Goal: Transaction & Acquisition: Purchase product/service

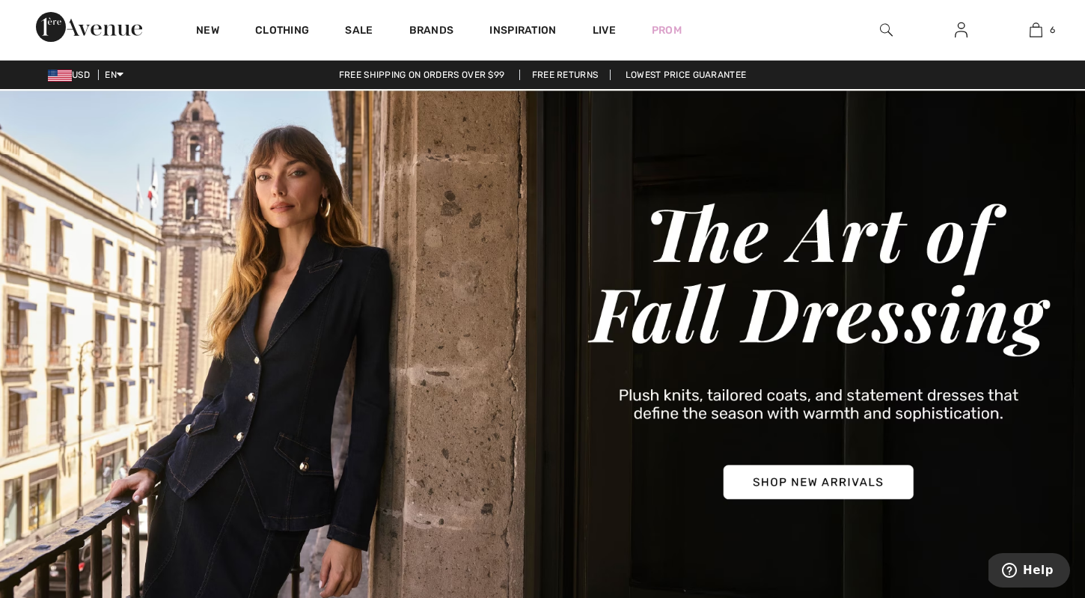
click at [887, 31] on img at bounding box center [886, 30] width 13 height 18
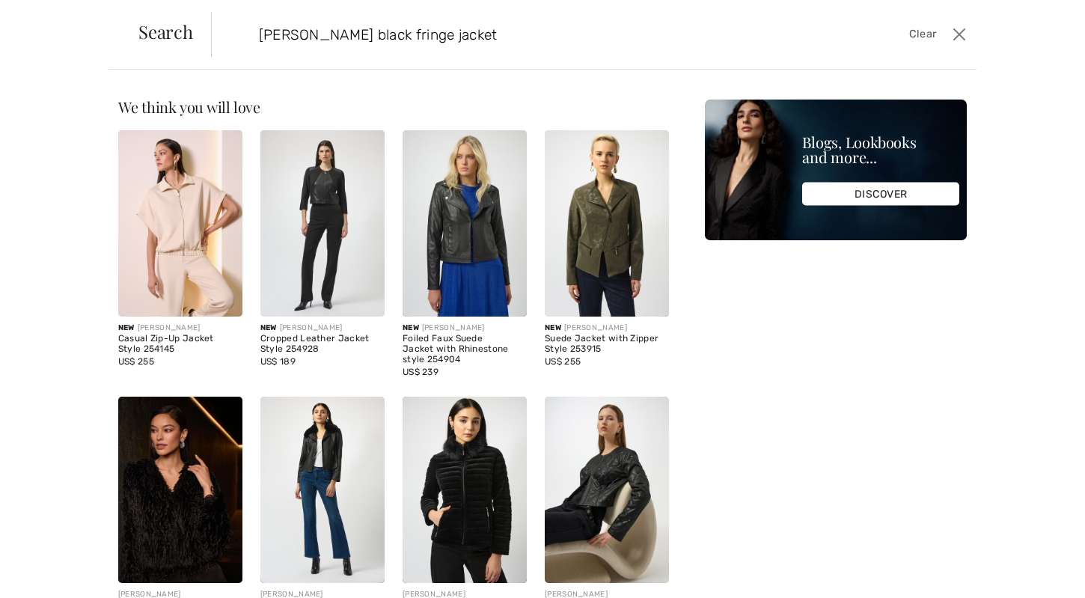
type input "Joseph ribkoff black fringe jacket"
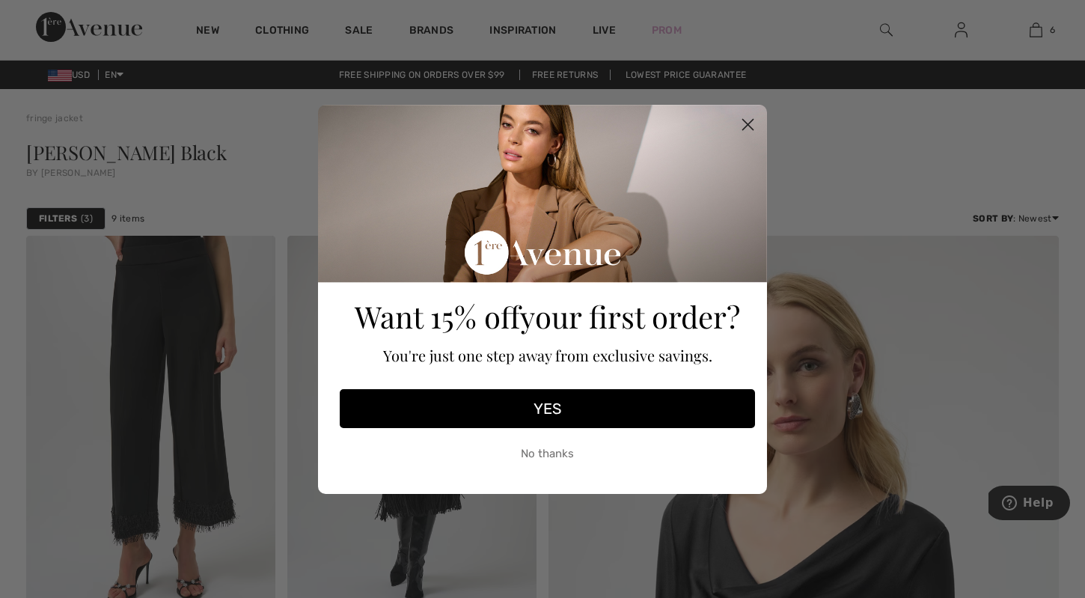
click at [743, 123] on circle "Close dialog" at bounding box center [748, 124] width 25 height 25
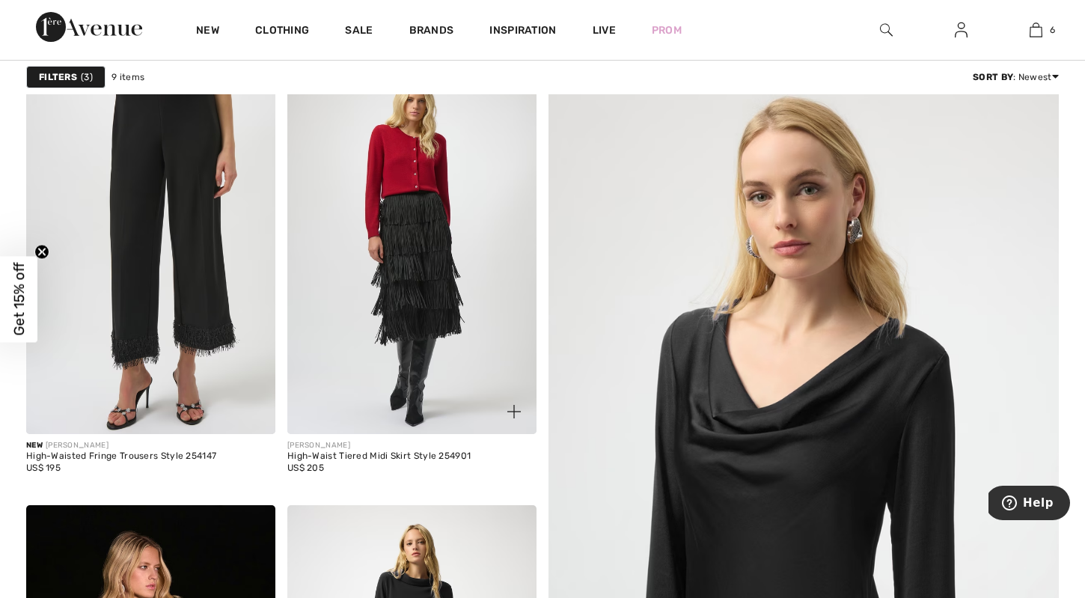
scroll to position [130, 0]
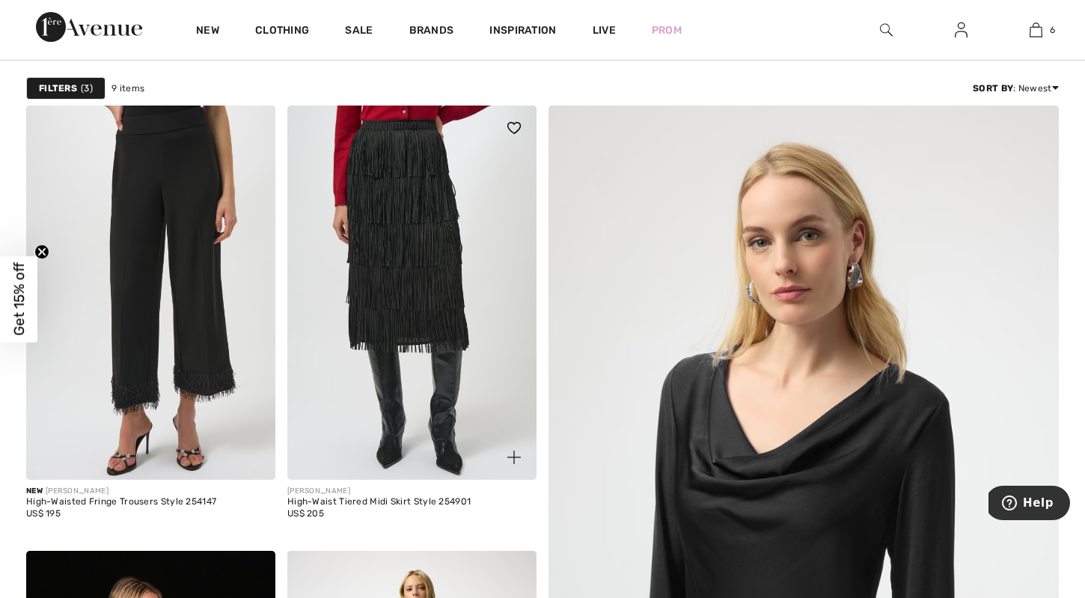
click at [399, 277] on img at bounding box center [411, 293] width 249 height 374
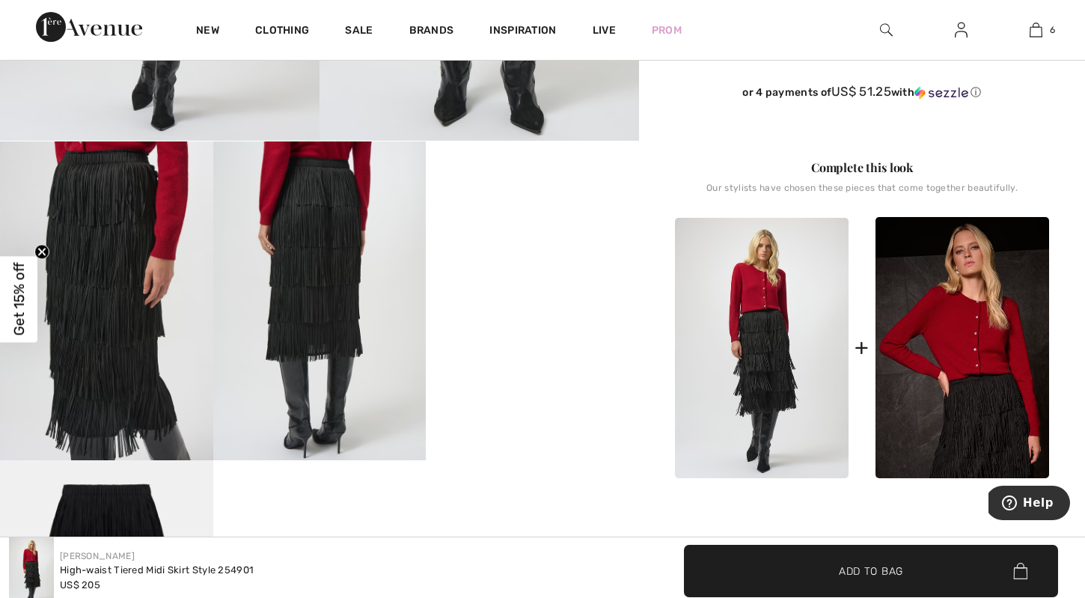
scroll to position [452, 0]
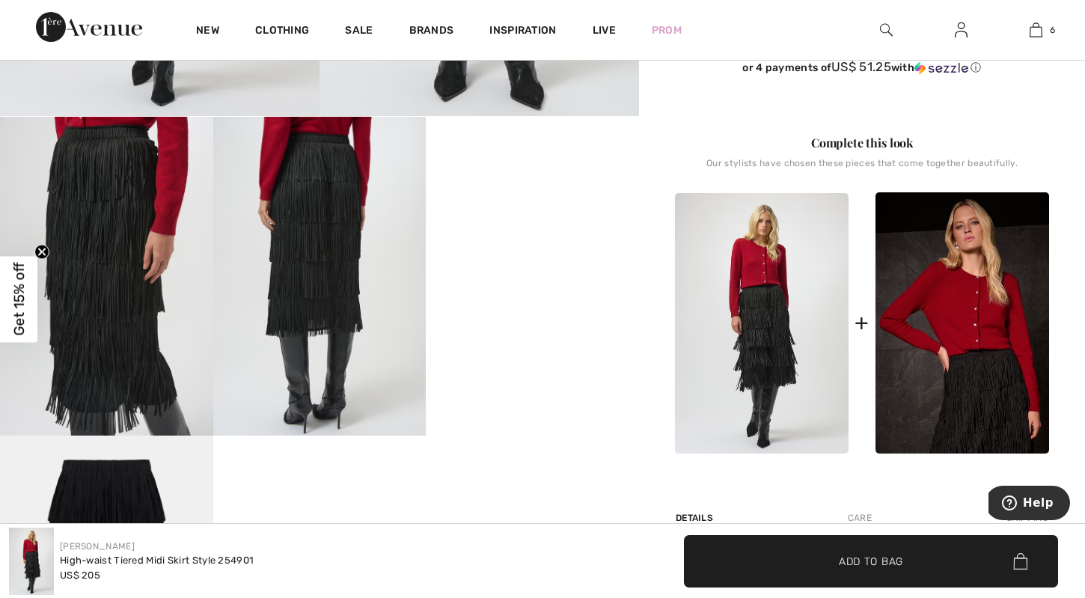
click at [546, 223] on video "Your browser does not support the video tag." at bounding box center [532, 170] width 213 height 106
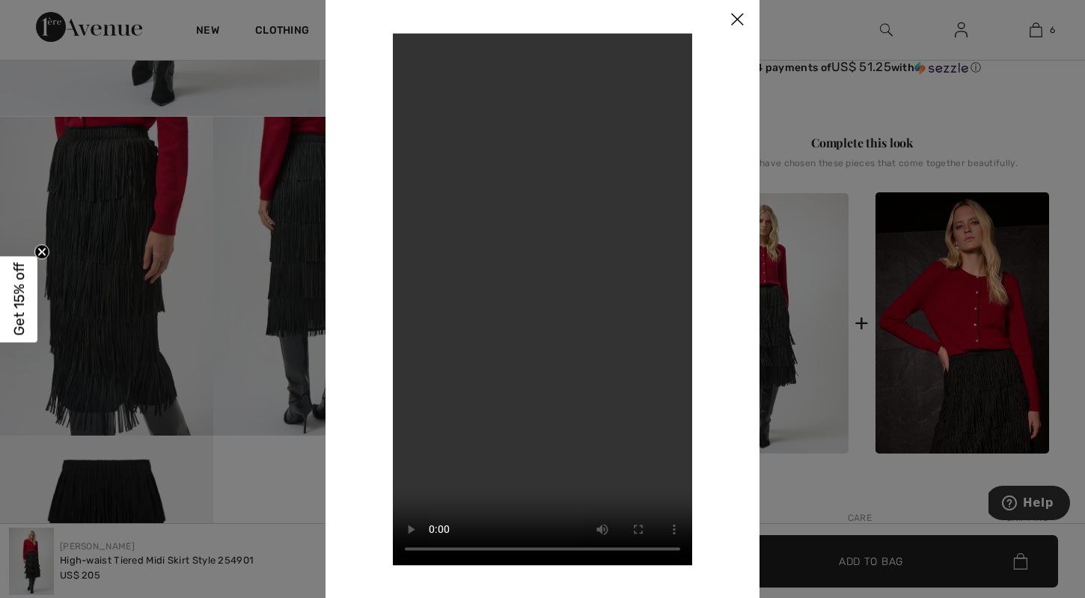
click at [739, 10] on img at bounding box center [737, 20] width 45 height 46
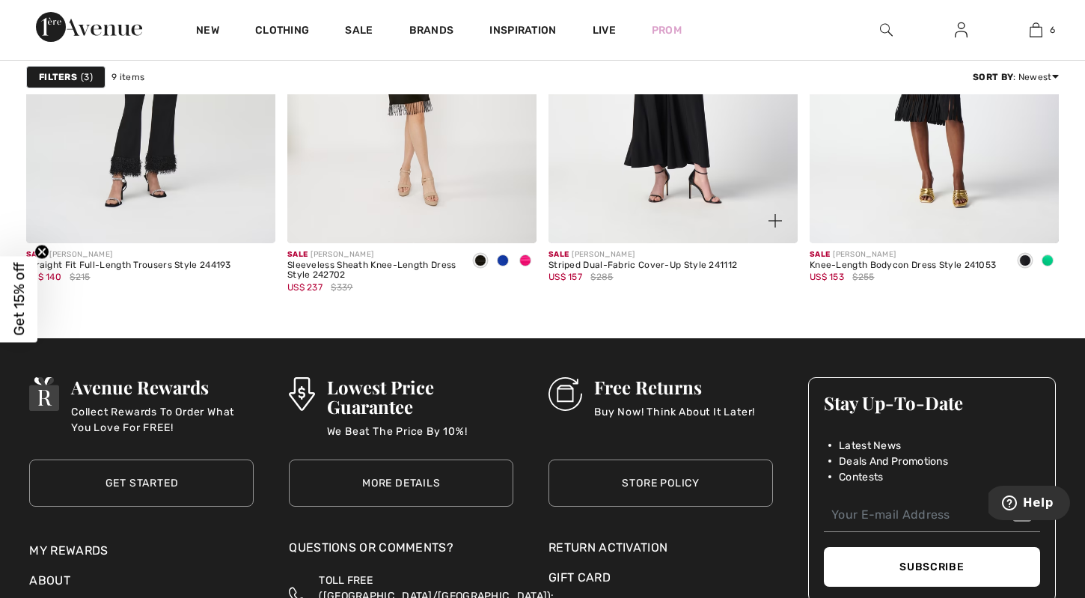
scroll to position [1258, 0]
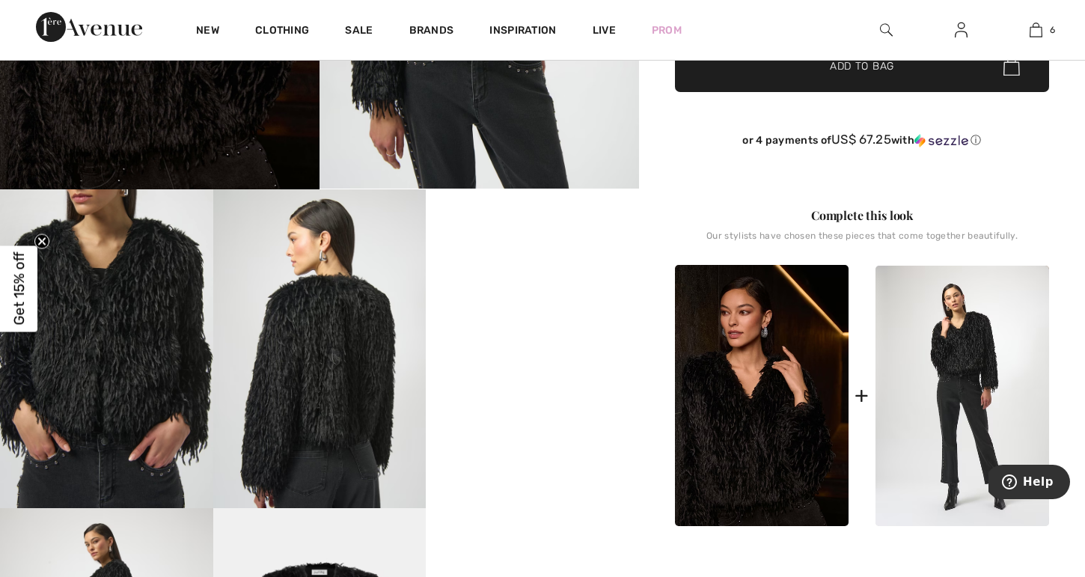
scroll to position [382, 0]
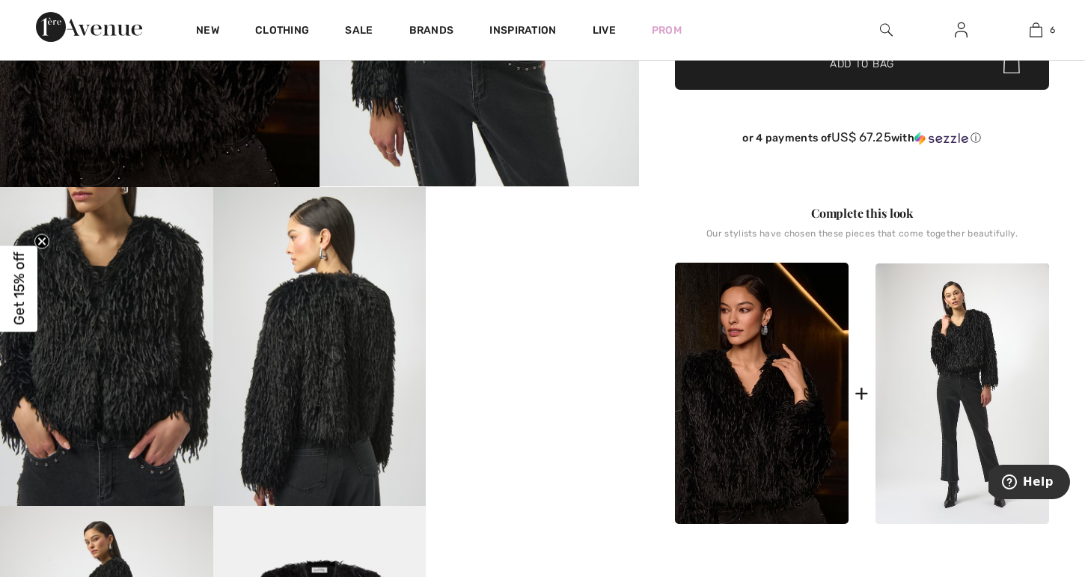
click at [537, 293] on video "Your browser does not support the video tag." at bounding box center [532, 240] width 213 height 106
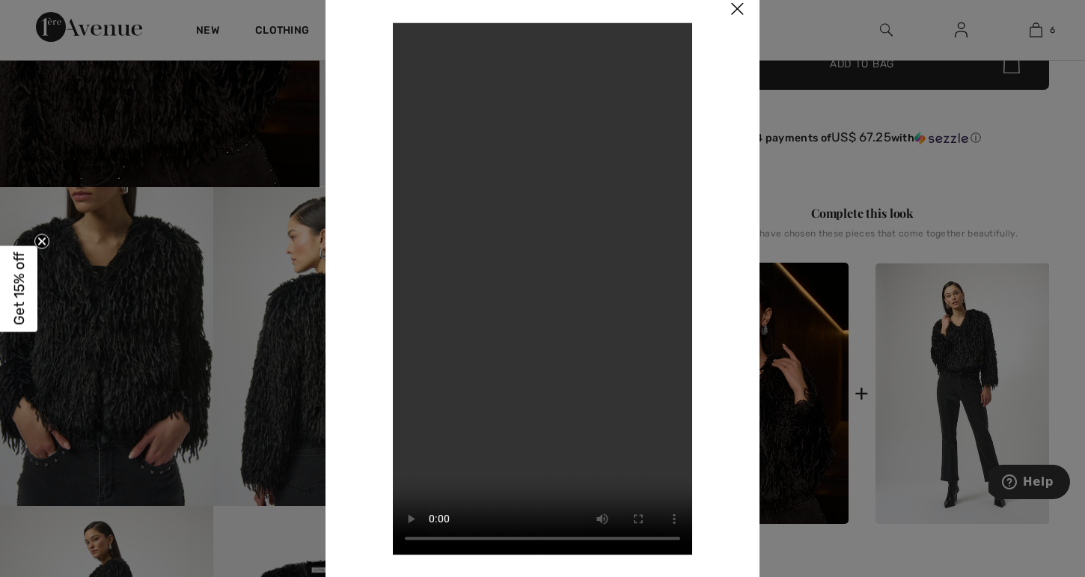
click at [740, 4] on img at bounding box center [737, 10] width 45 height 46
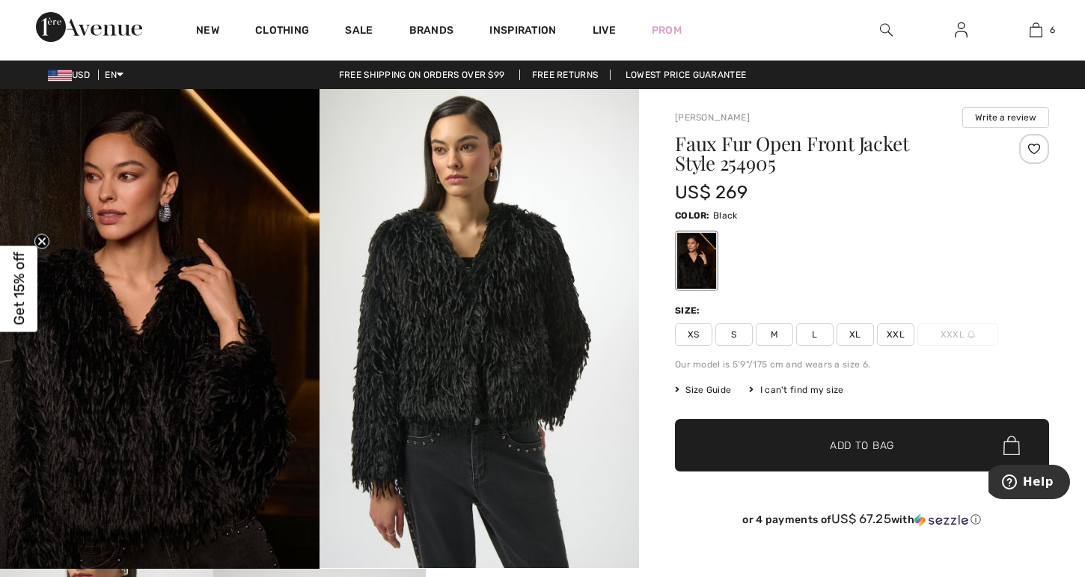
scroll to position [0, 0]
click at [736, 338] on span "S" at bounding box center [734, 334] width 37 height 22
click at [834, 444] on span "Add to Bag" at bounding box center [862, 446] width 64 height 16
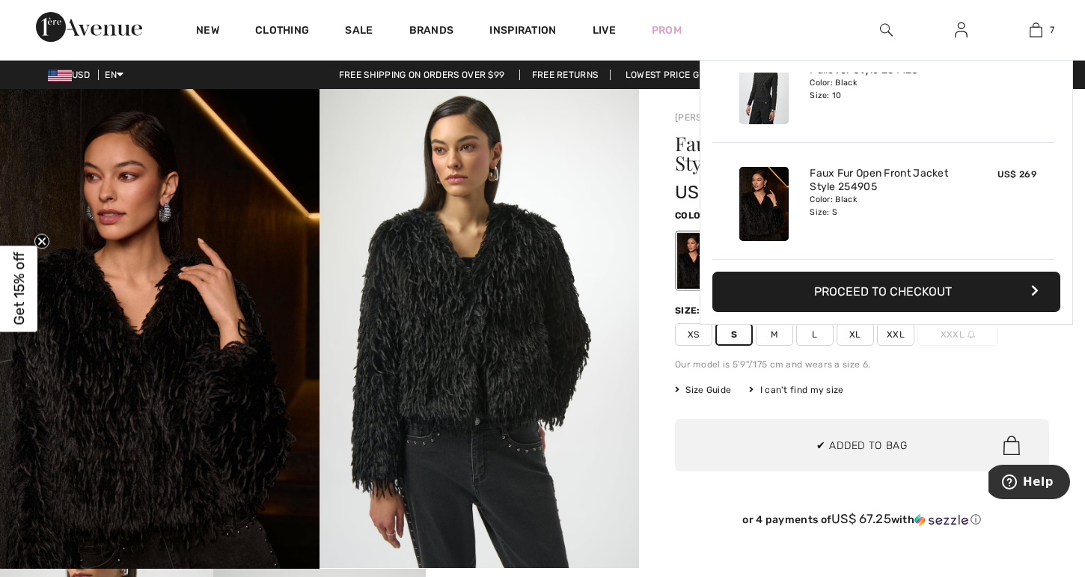
scroll to position [630, 0]
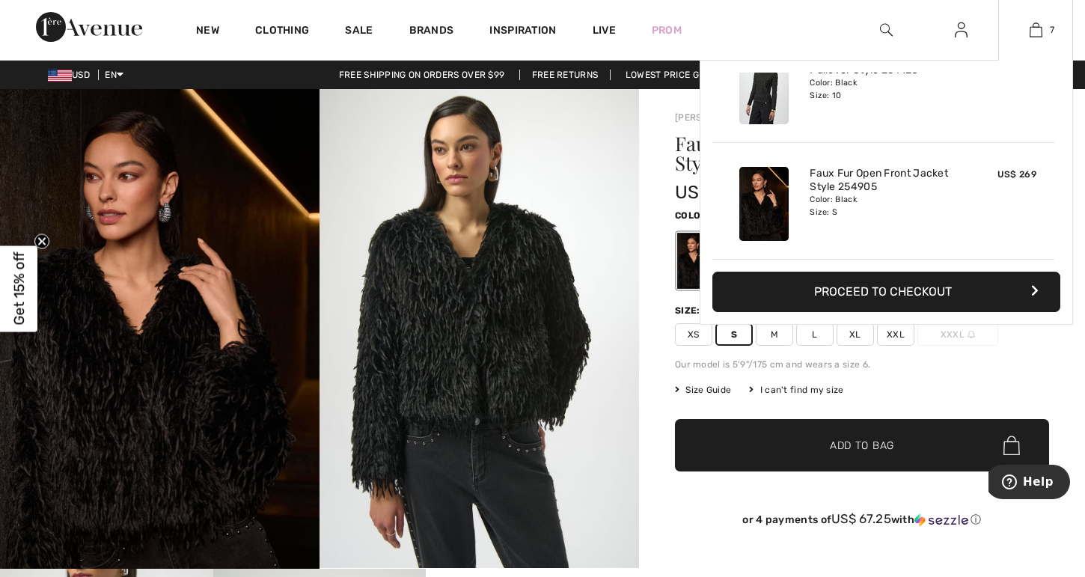
click at [1040, 20] on div "7 Added to Bag Joseph Ribkoff Patterned Casual Trousers Style 252123 US$ 114 US…" at bounding box center [1036, 30] width 75 height 60
click at [1031, 38] on img at bounding box center [1036, 30] width 13 height 18
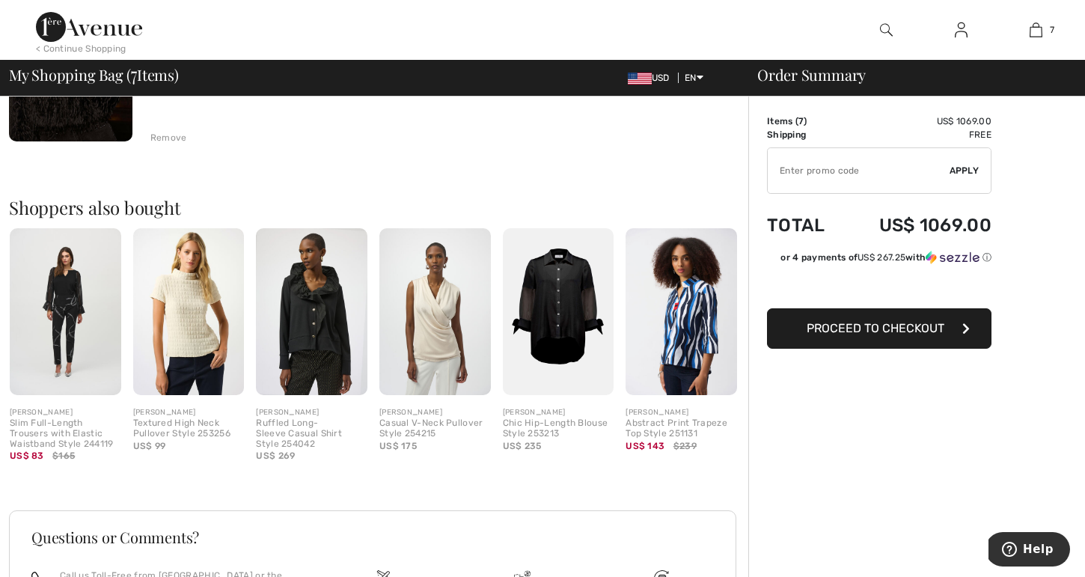
scroll to position [1569, 0]
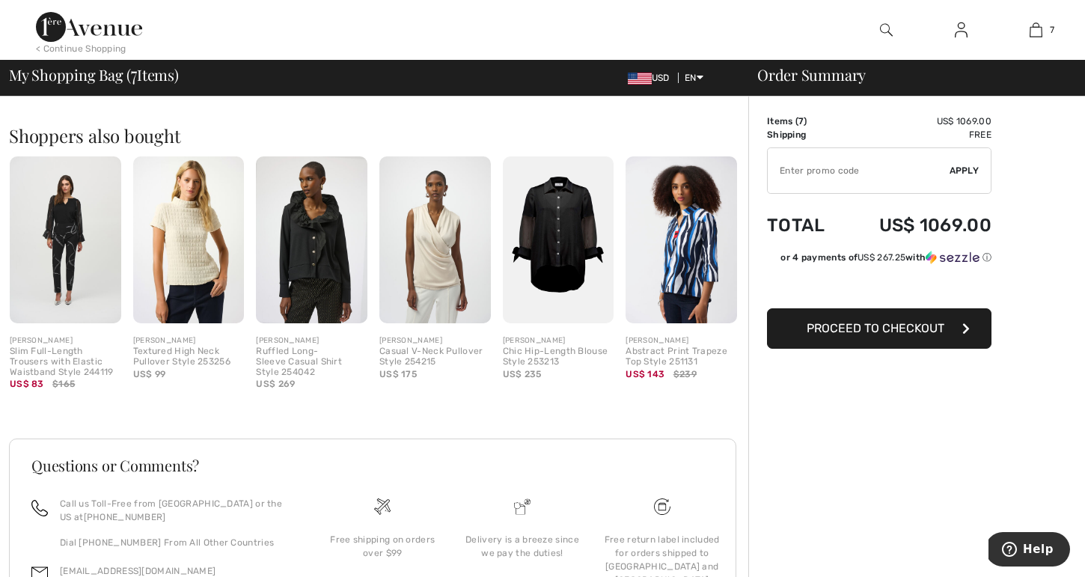
click at [208, 279] on img at bounding box center [189, 239] width 112 height 167
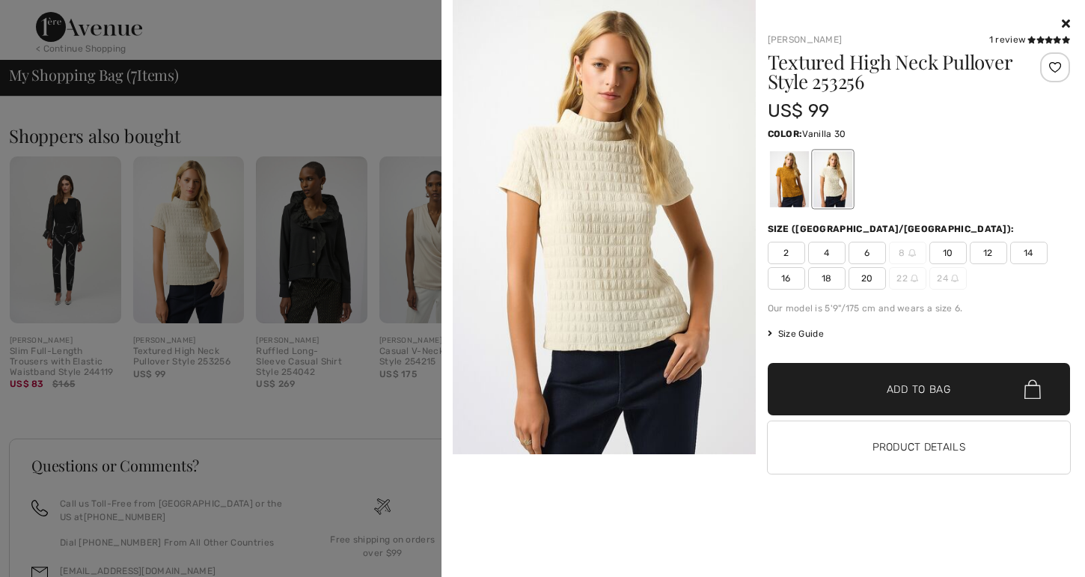
click at [823, 184] on div at bounding box center [832, 179] width 39 height 56
click at [790, 187] on div at bounding box center [788, 179] width 39 height 56
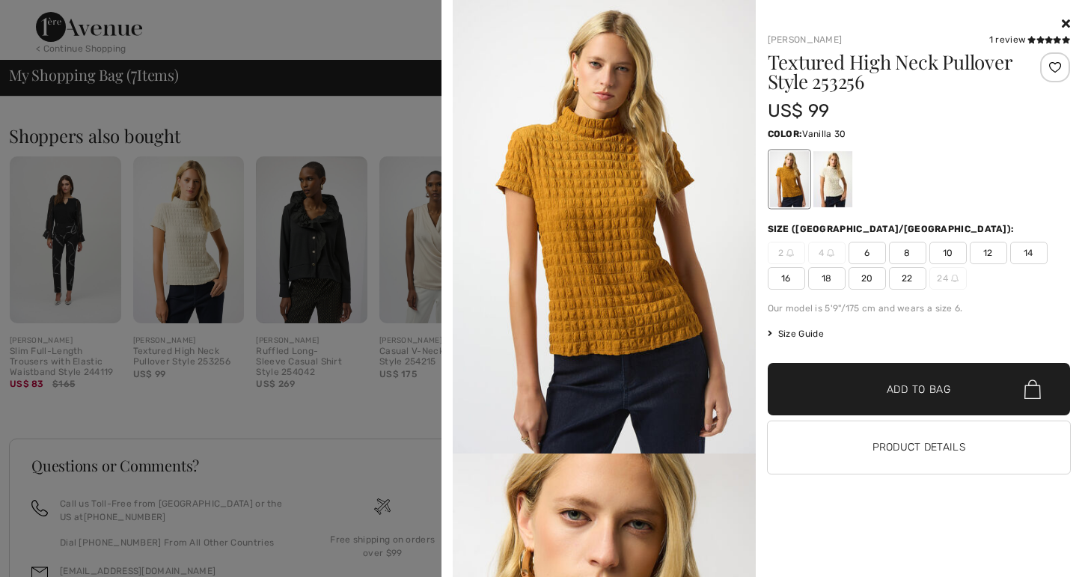
click at [835, 191] on div at bounding box center [832, 179] width 39 height 56
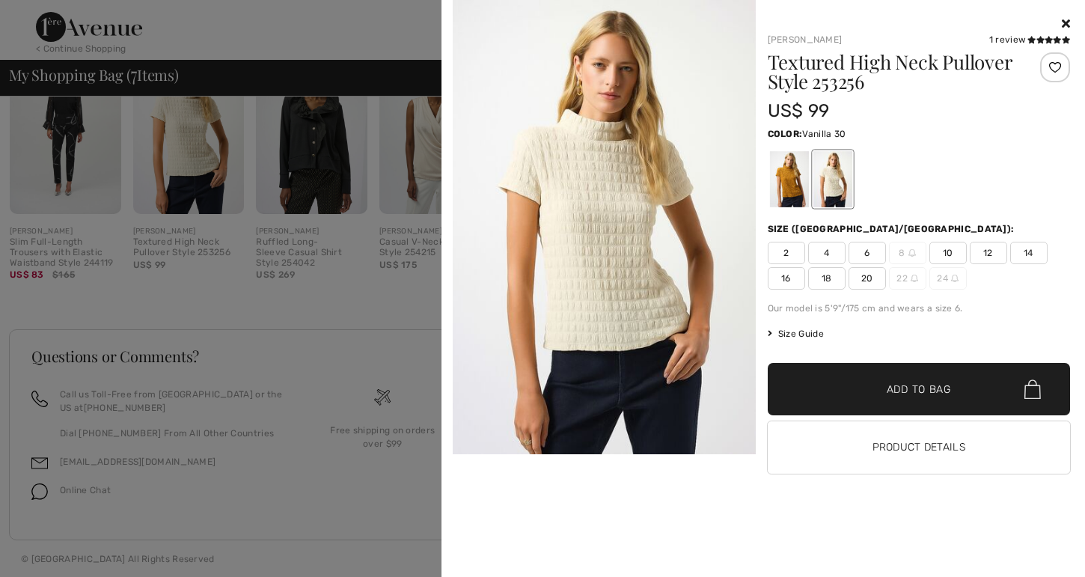
scroll to position [1677, 0]
click at [781, 171] on div at bounding box center [788, 179] width 39 height 56
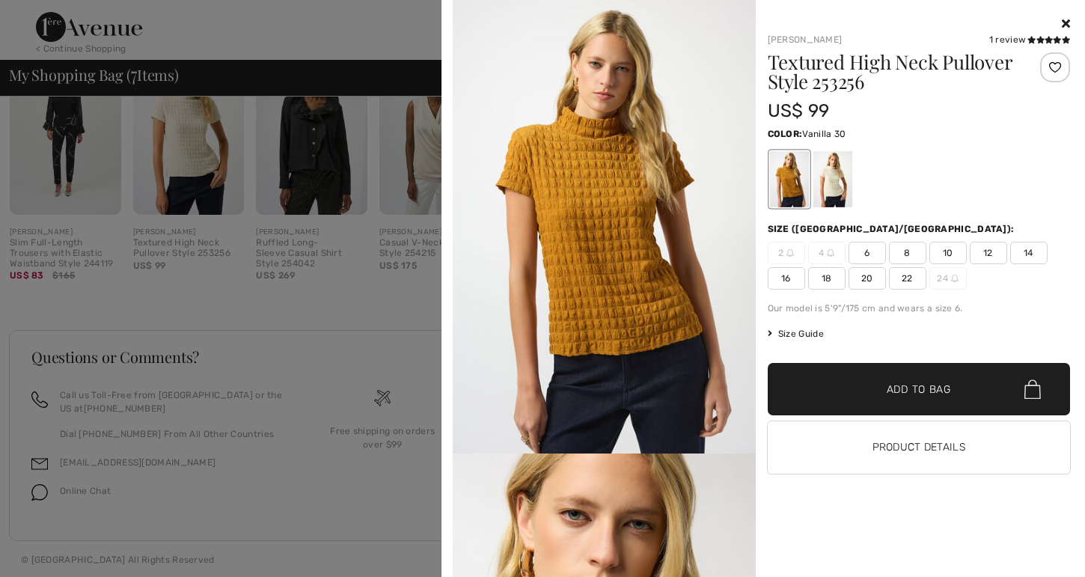
click at [824, 191] on div at bounding box center [832, 179] width 39 height 56
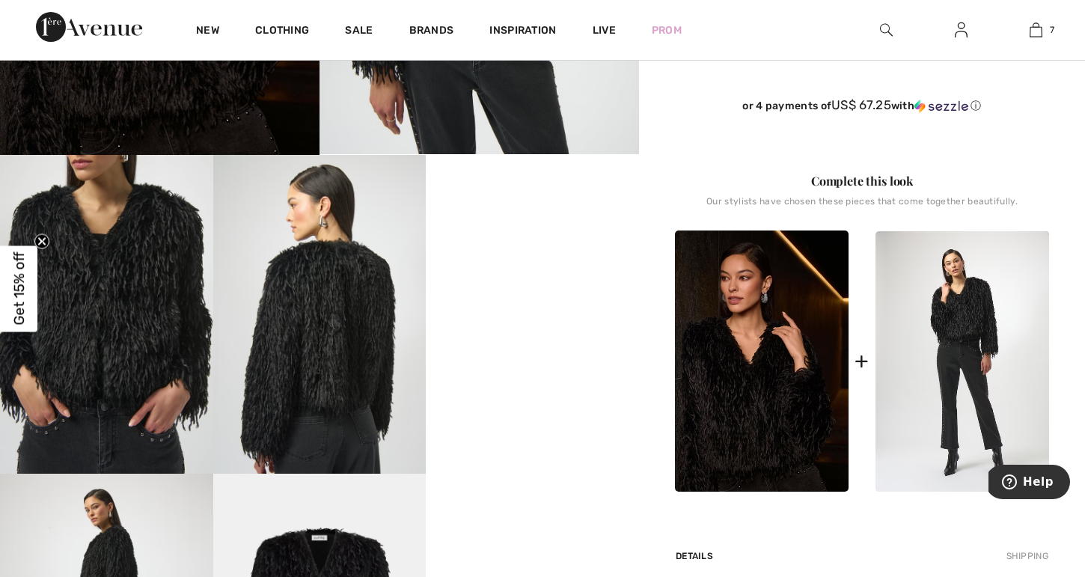
scroll to position [463, 0]
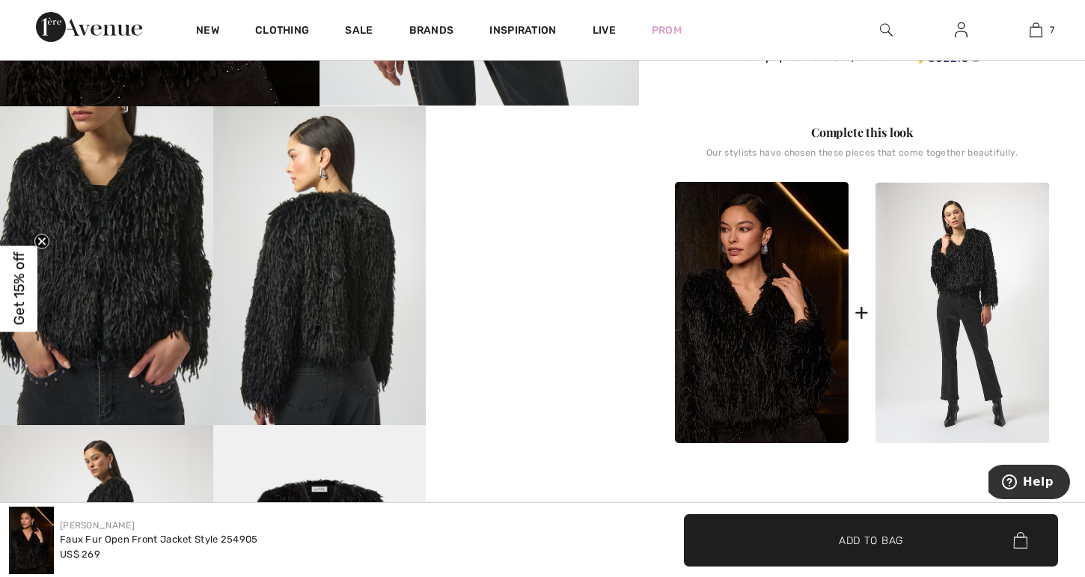
click at [548, 213] on video "Your browser does not support the video tag." at bounding box center [532, 159] width 213 height 106
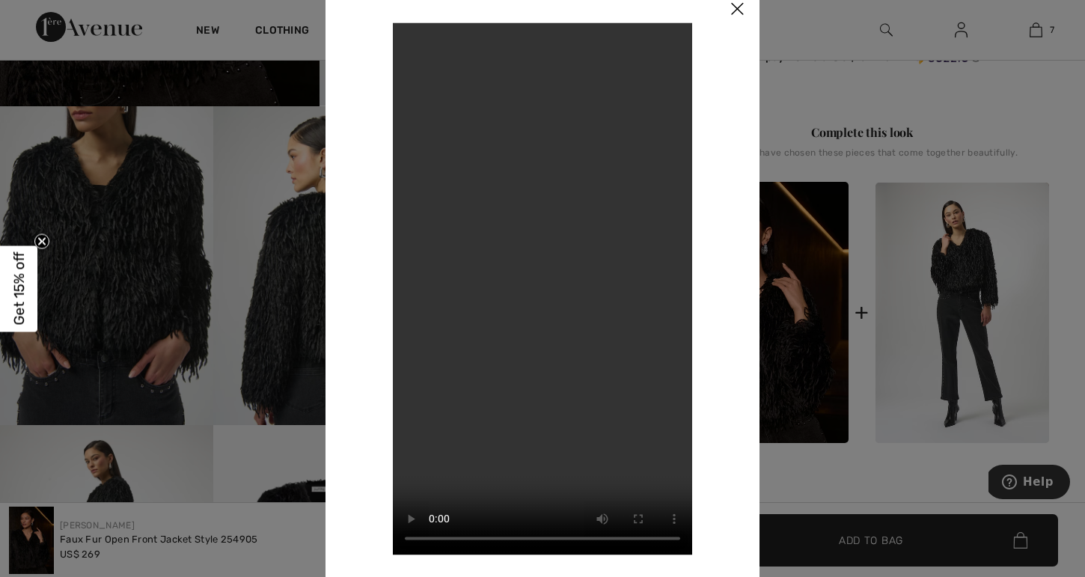
click at [740, 9] on img at bounding box center [737, 10] width 45 height 46
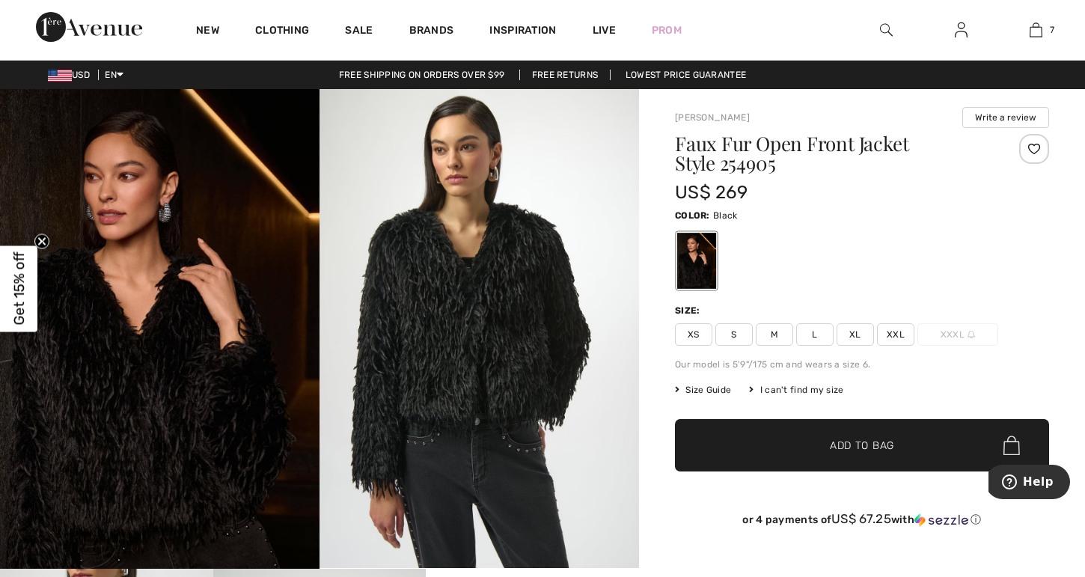
scroll to position [0, 0]
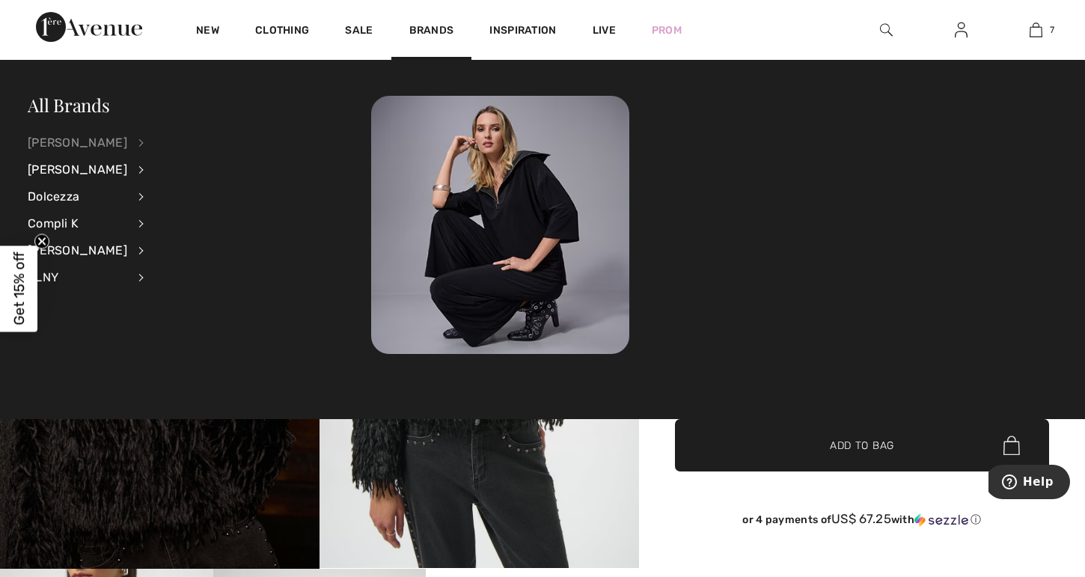
click at [103, 144] on div "[PERSON_NAME]" at bounding box center [78, 142] width 100 height 27
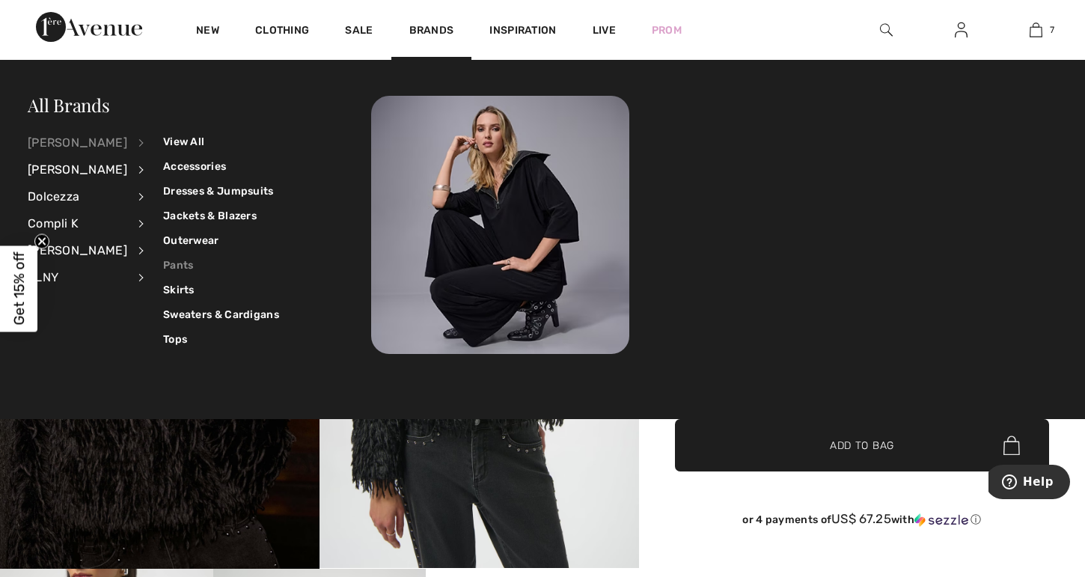
click at [176, 263] on link "Pants" at bounding box center [221, 265] width 116 height 25
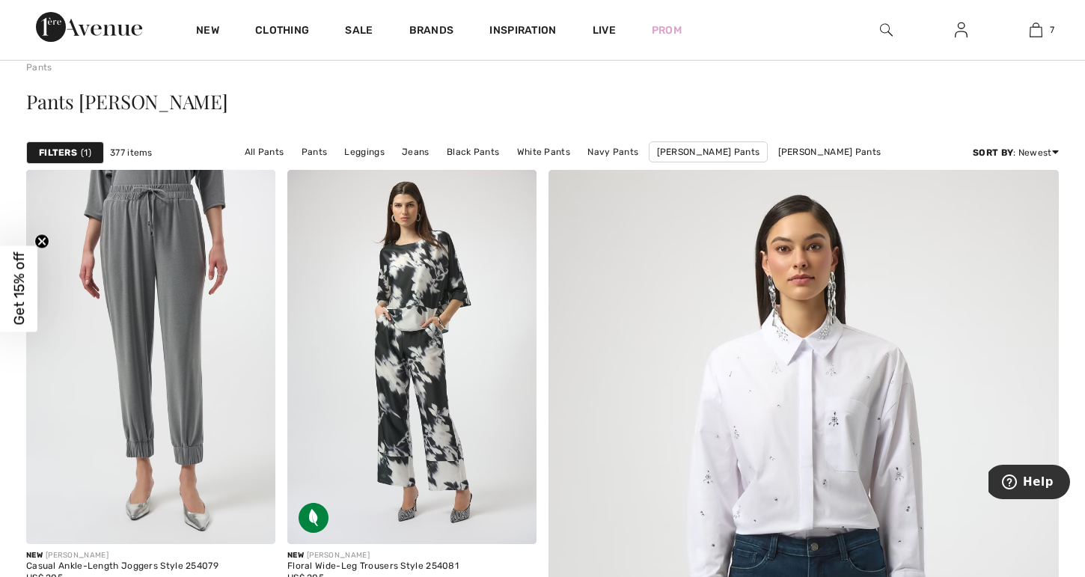
scroll to position [58, 0]
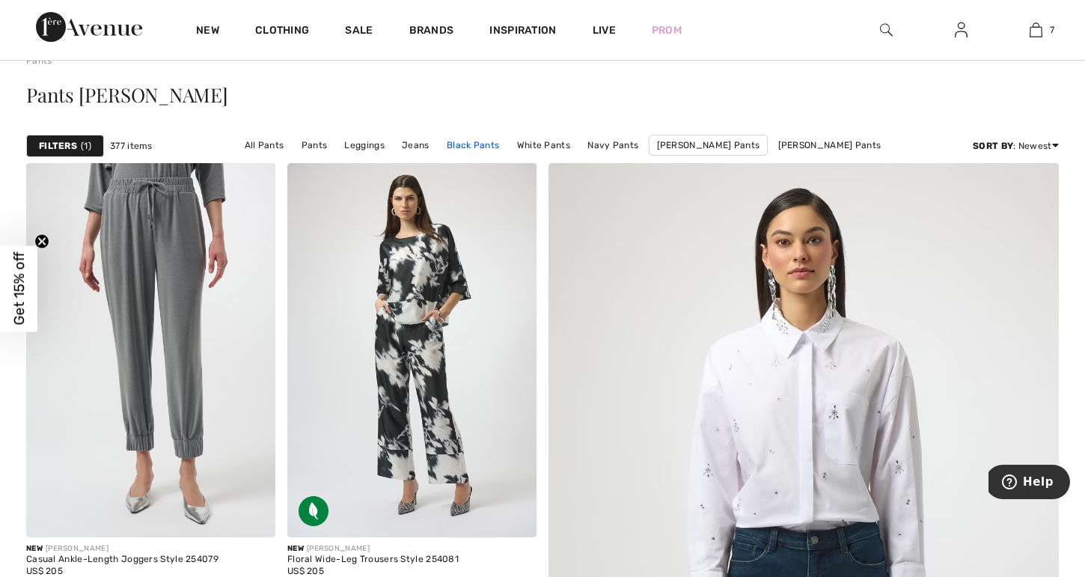
click at [493, 141] on link "Black Pants" at bounding box center [472, 144] width 67 height 19
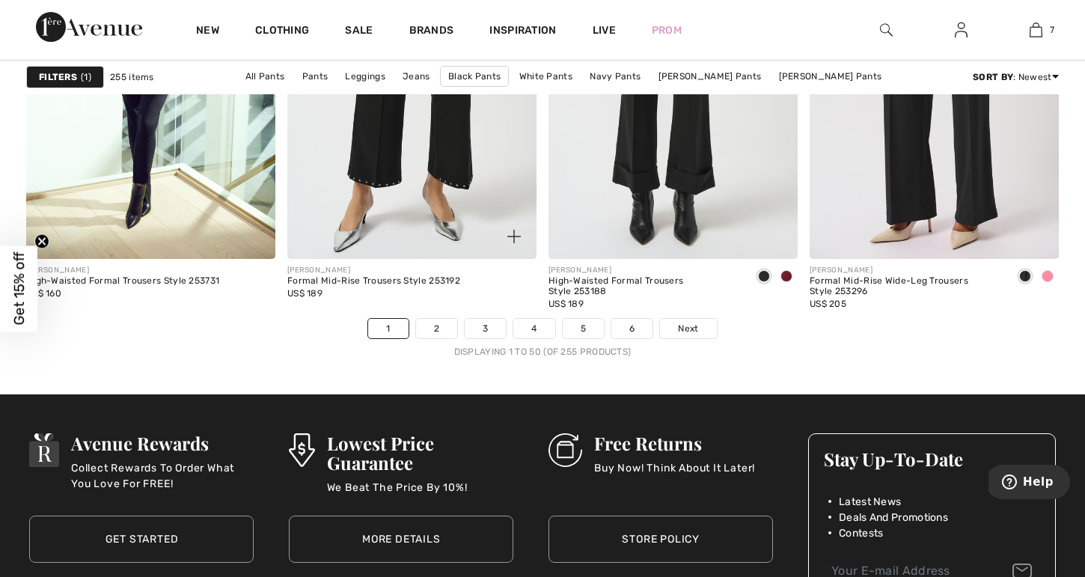
scroll to position [6678, 0]
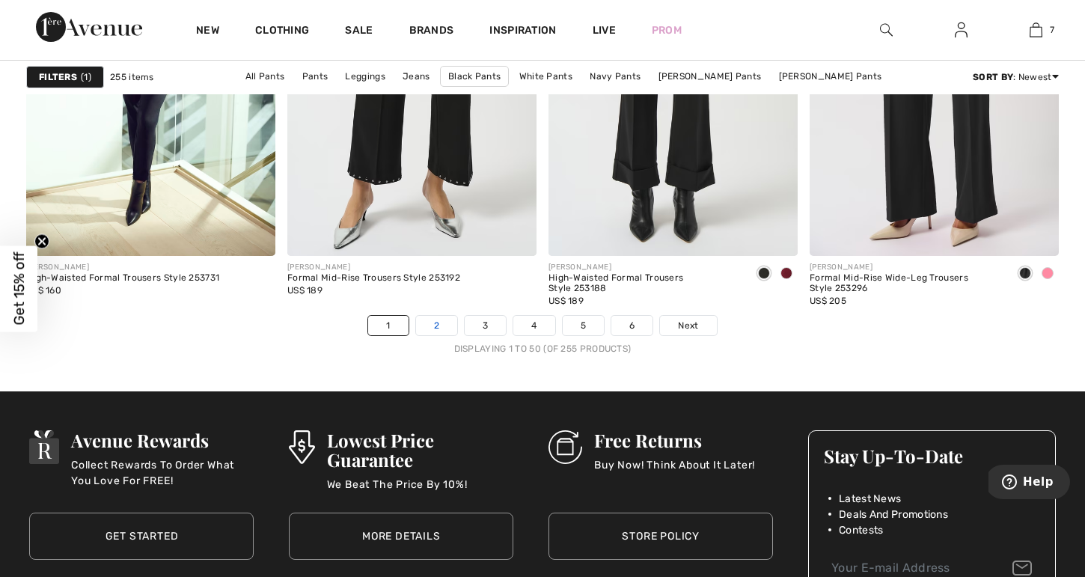
click at [435, 321] on link "2" at bounding box center [436, 325] width 41 height 19
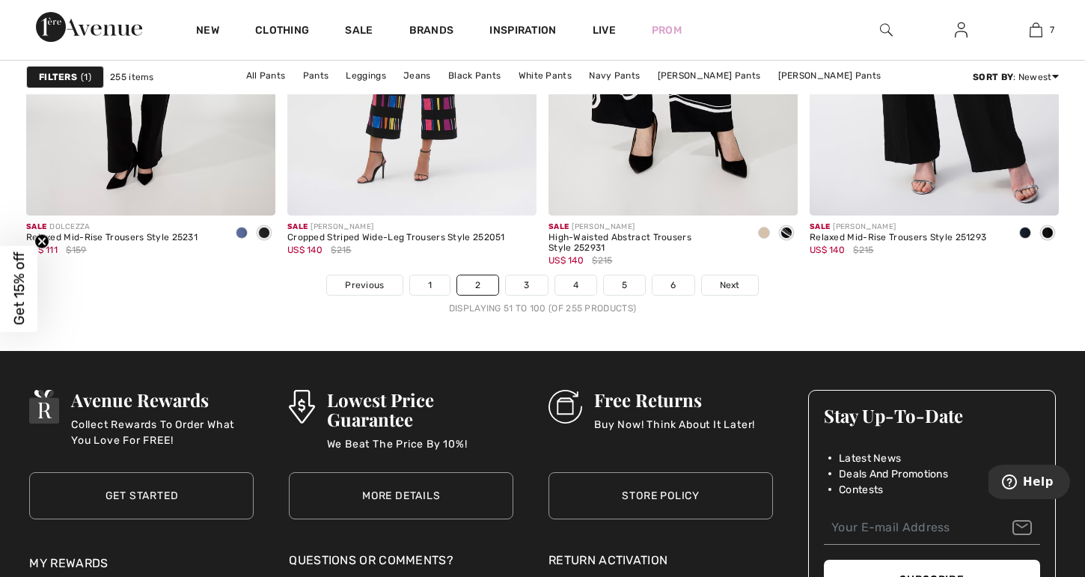
scroll to position [6718, 0]
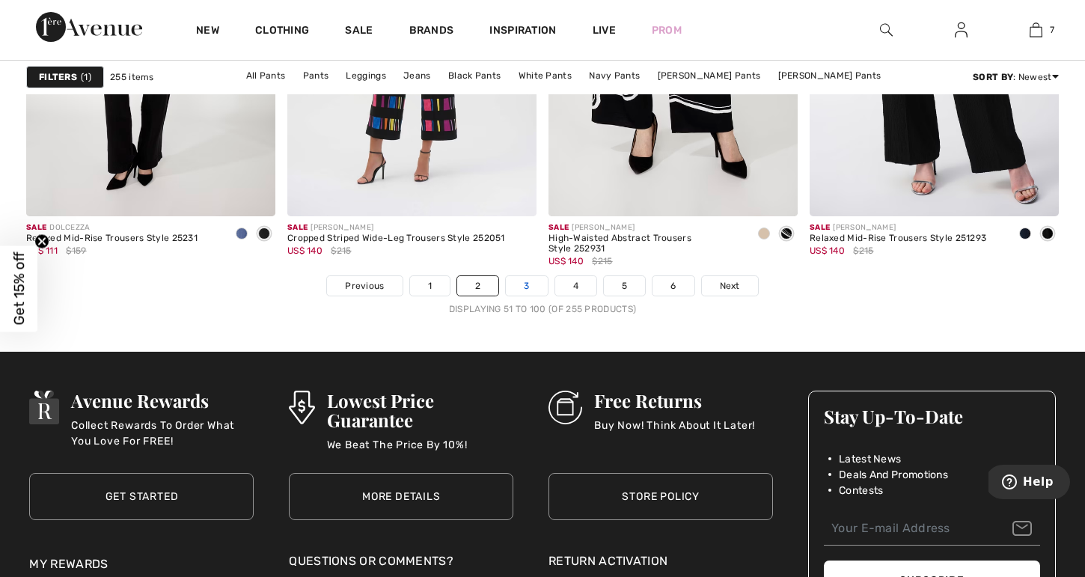
click at [527, 281] on link "3" at bounding box center [526, 285] width 41 height 19
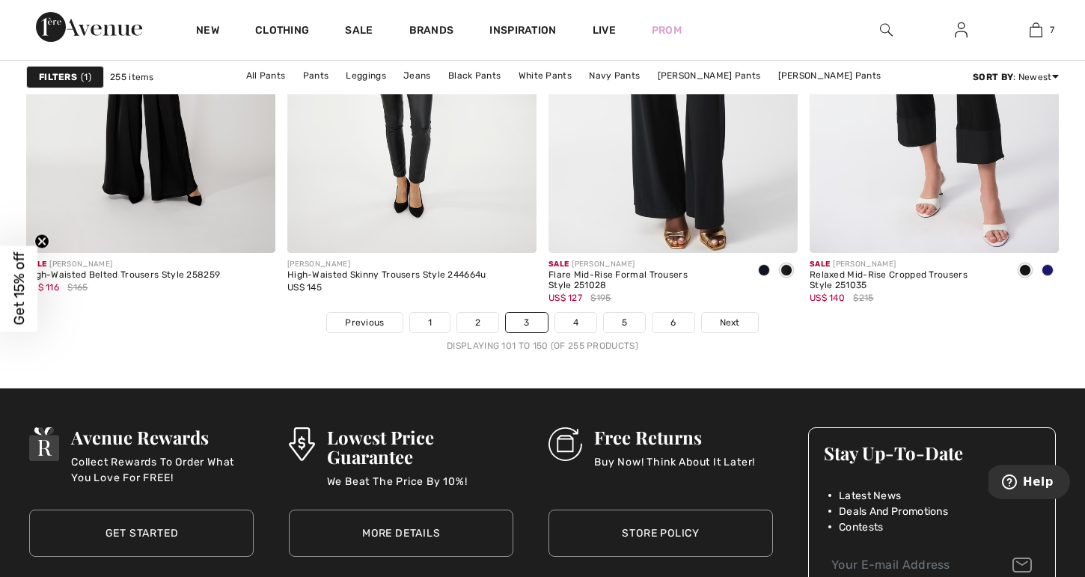
scroll to position [6669, 0]
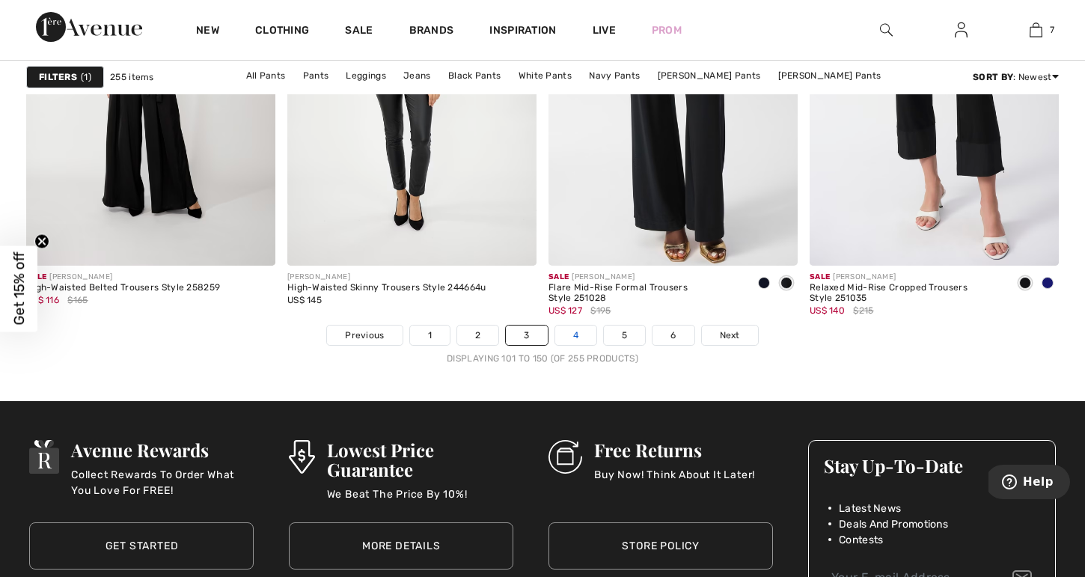
click at [576, 341] on link "4" at bounding box center [575, 335] width 41 height 19
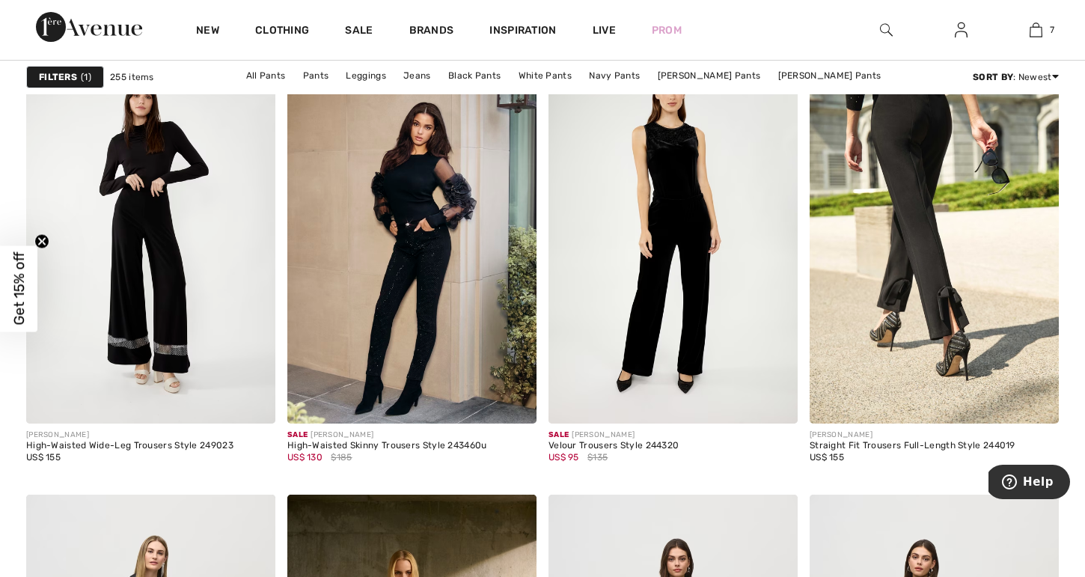
scroll to position [1062, 0]
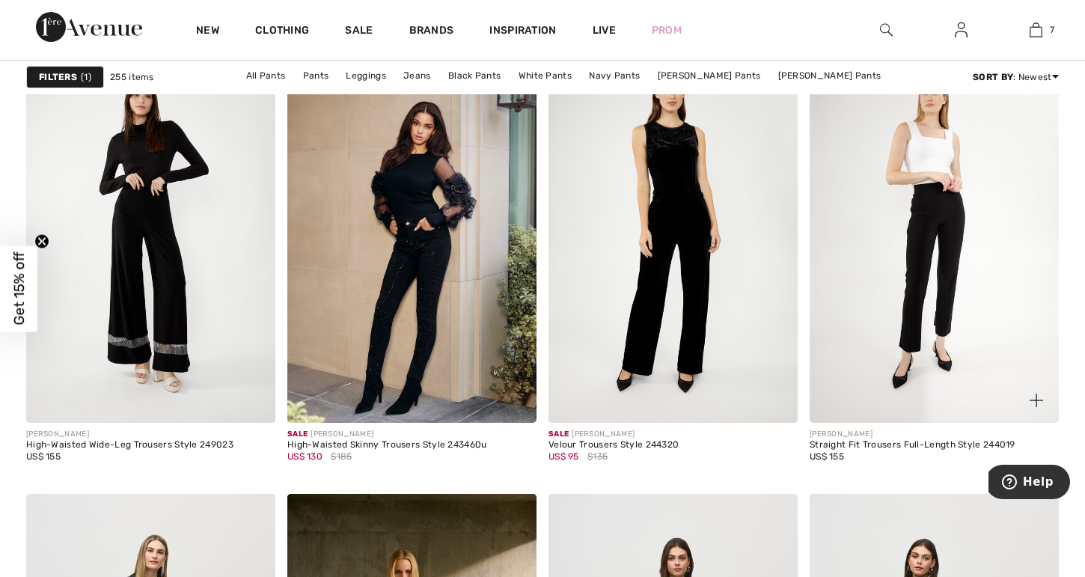
click at [999, 186] on img at bounding box center [934, 236] width 249 height 374
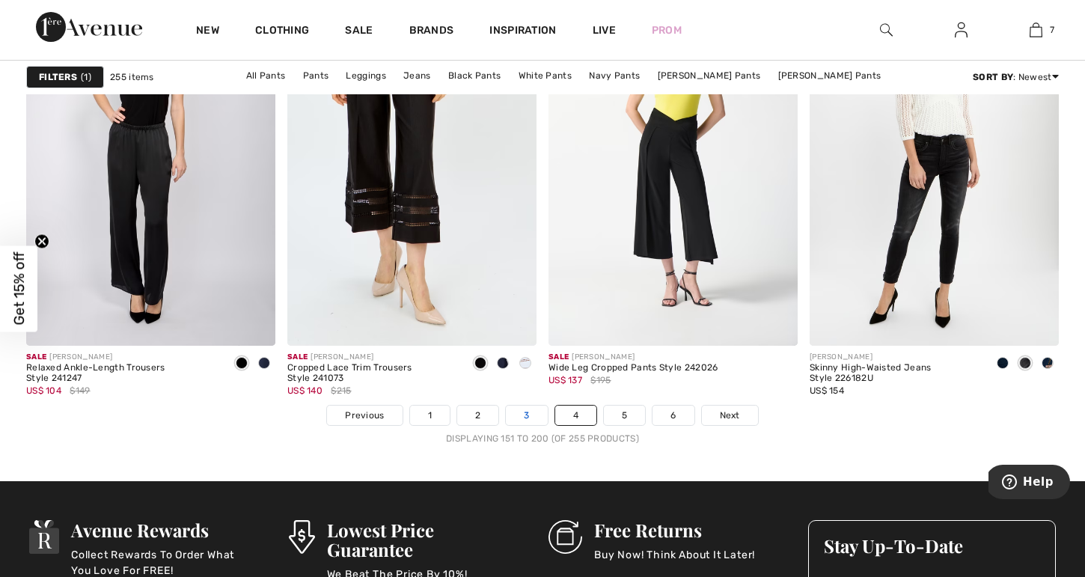
scroll to position [6584, 0]
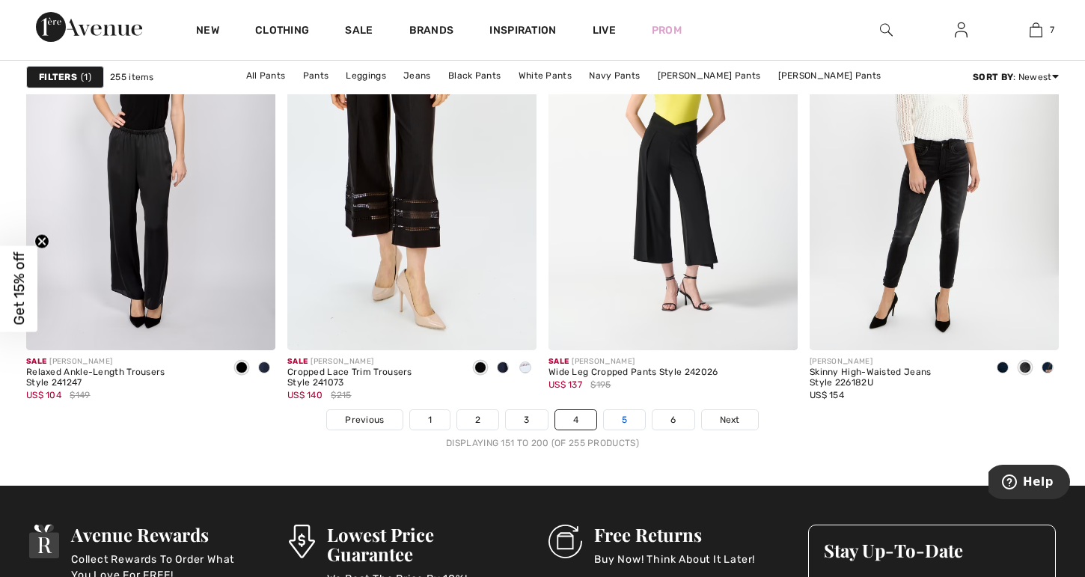
click at [624, 427] on link "5" at bounding box center [624, 419] width 41 height 19
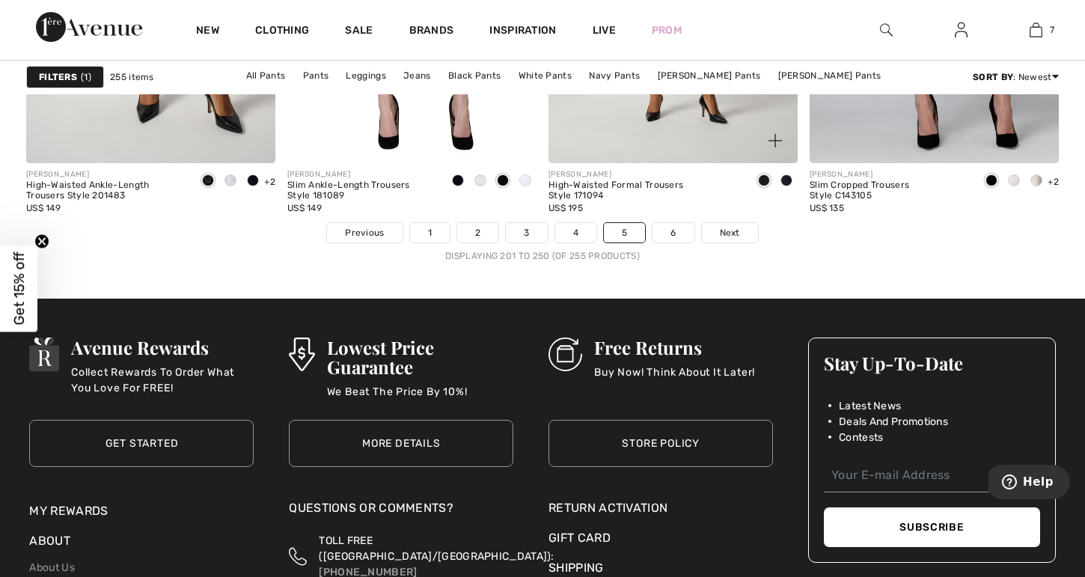
scroll to position [6774, 0]
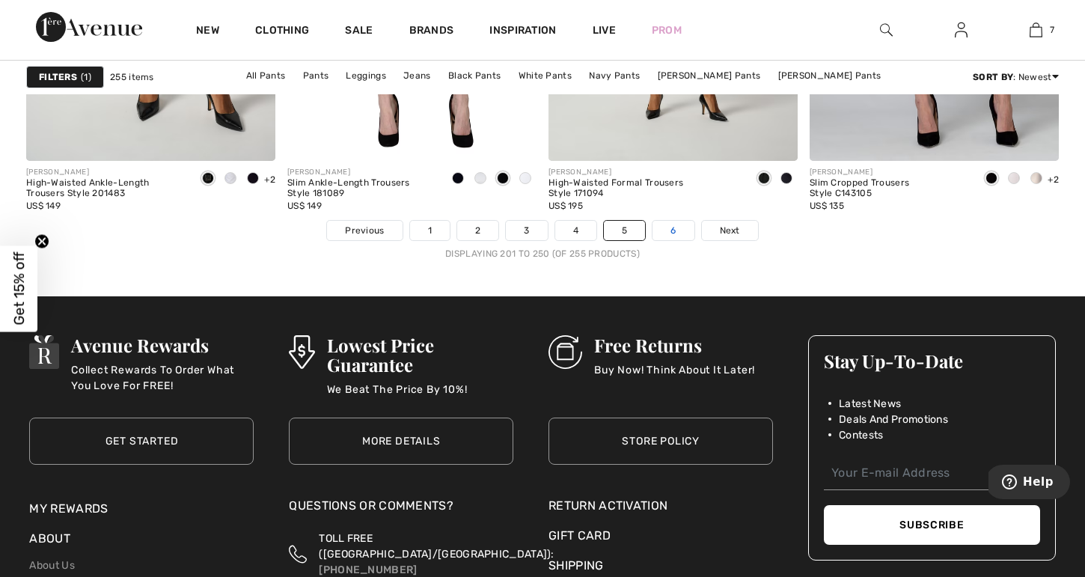
click at [671, 234] on link "6" at bounding box center [673, 230] width 41 height 19
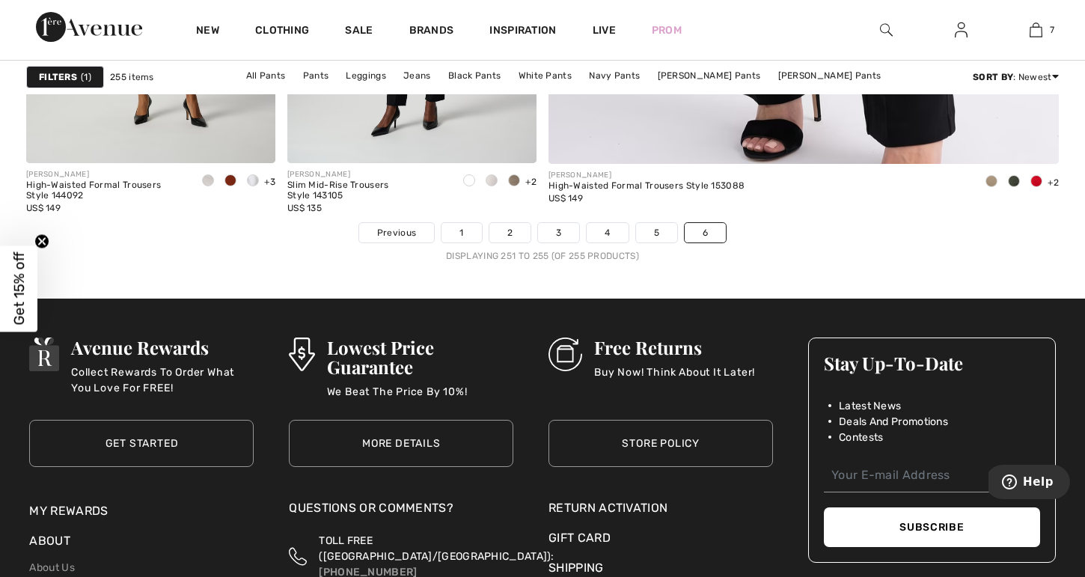
scroll to position [696, 0]
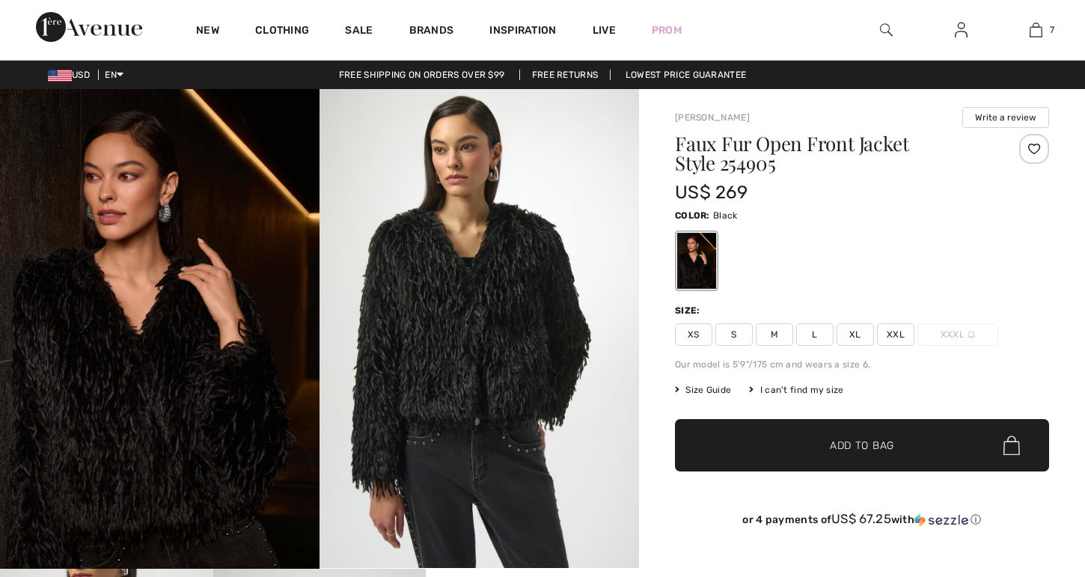
checkbox input "true"
click at [480, 344] on img at bounding box center [480, 328] width 320 height 479
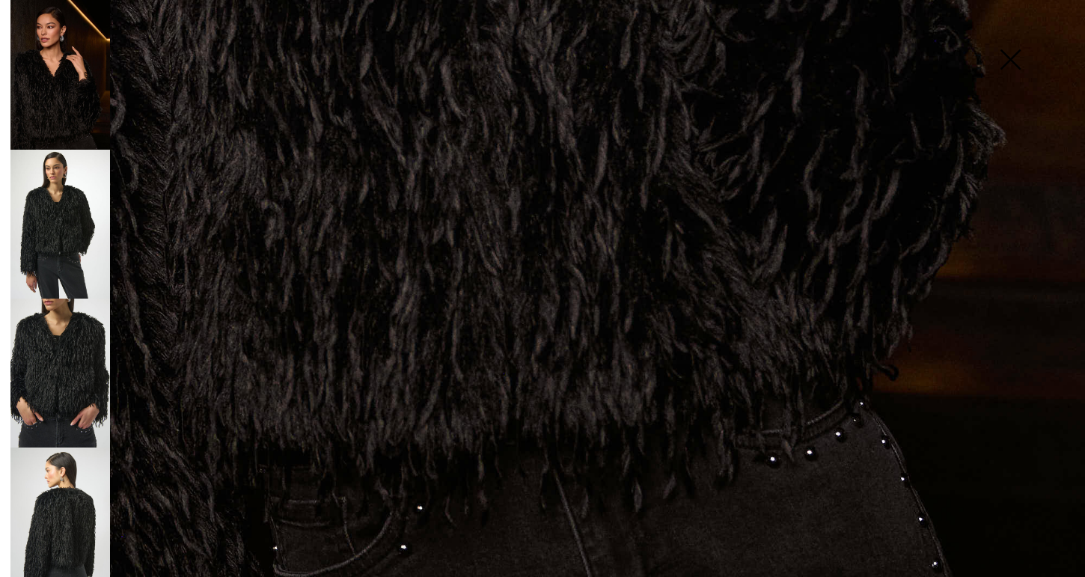
scroll to position [1051, 0]
click at [56, 255] on img at bounding box center [60, 224] width 100 height 149
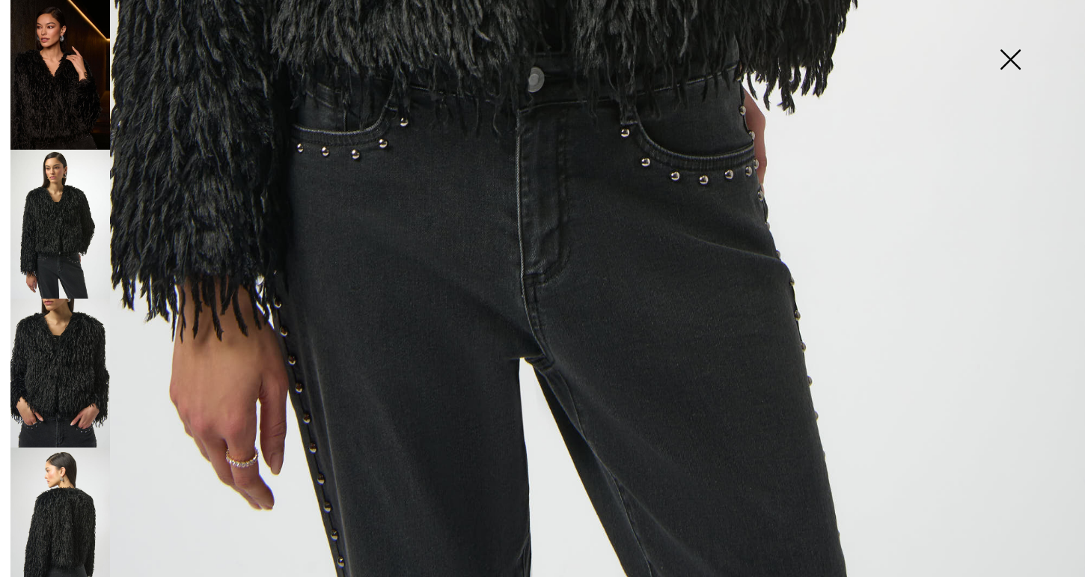
scroll to position [1049, 0]
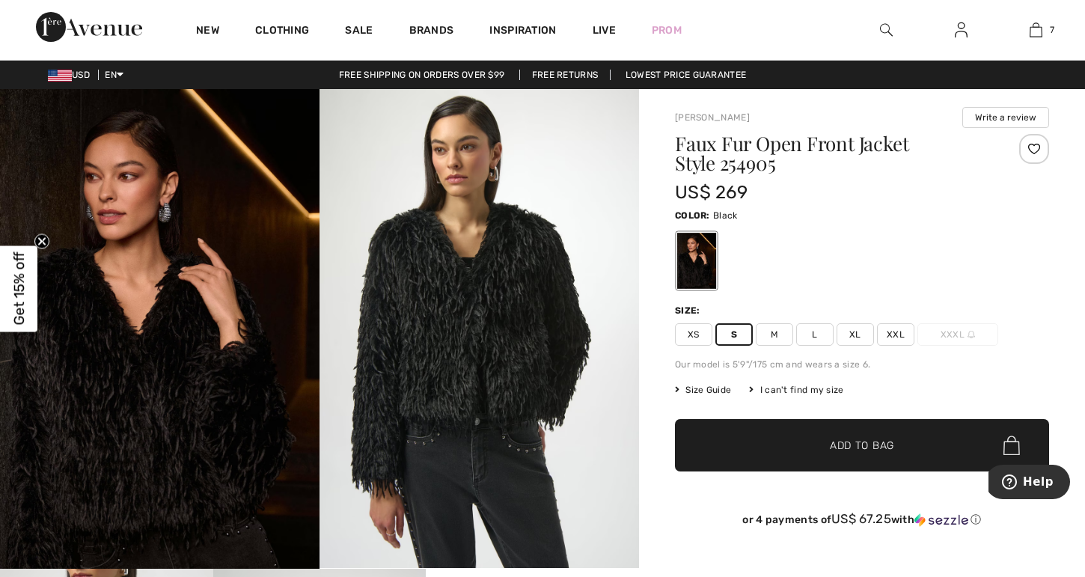
click at [847, 451] on span "Add to Bag" at bounding box center [862, 446] width 64 height 16
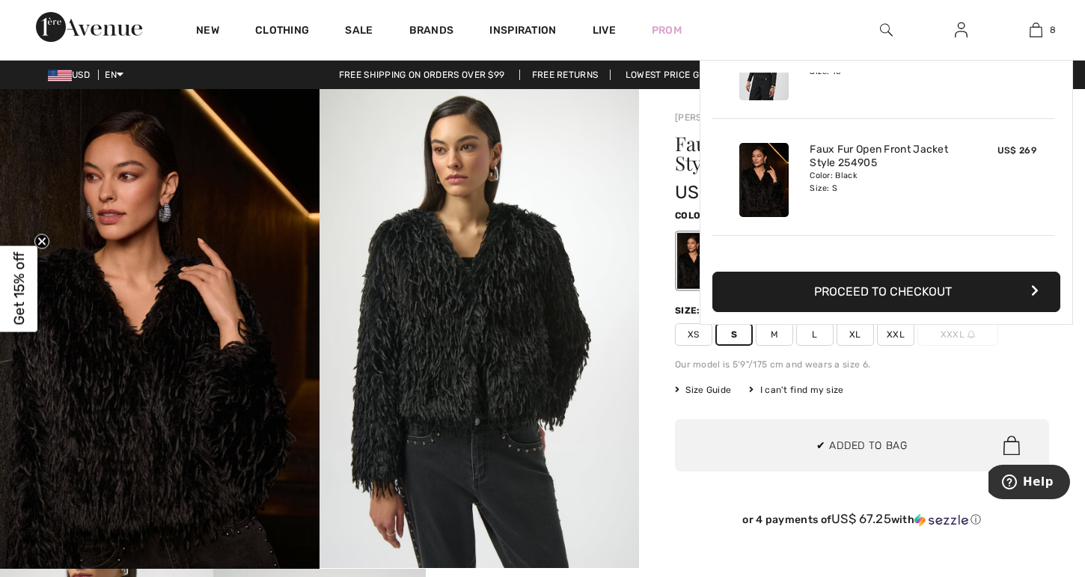
scroll to position [747, 0]
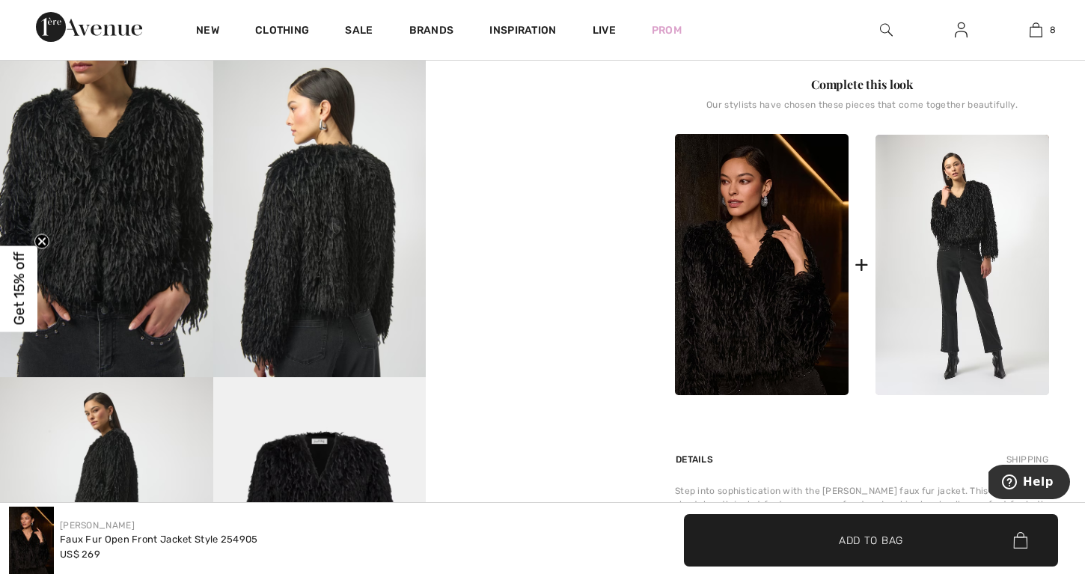
scroll to position [512, 0]
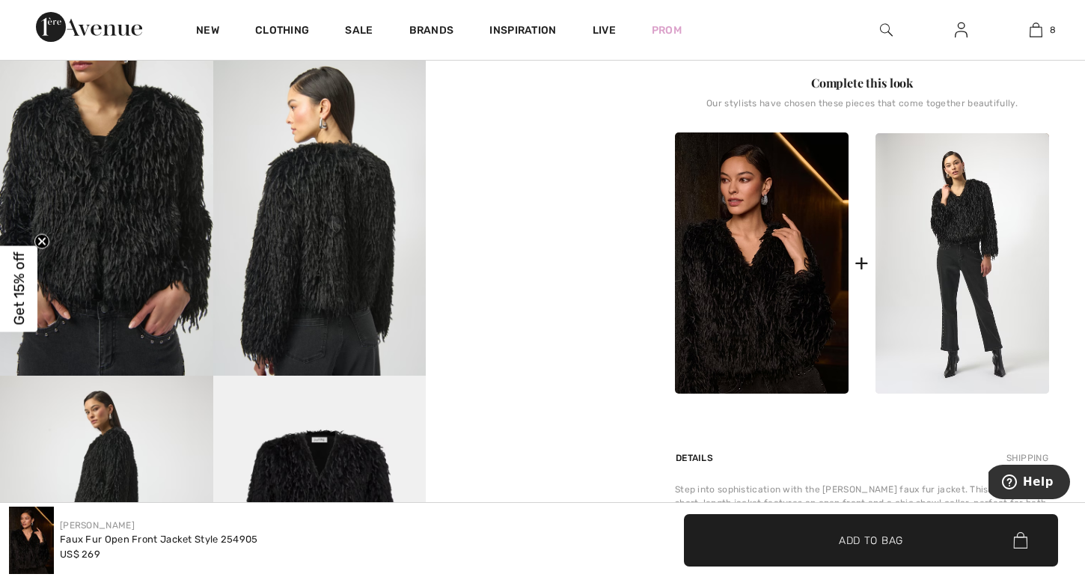
click at [522, 163] on video "Your browser does not support the video tag." at bounding box center [532, 110] width 213 height 106
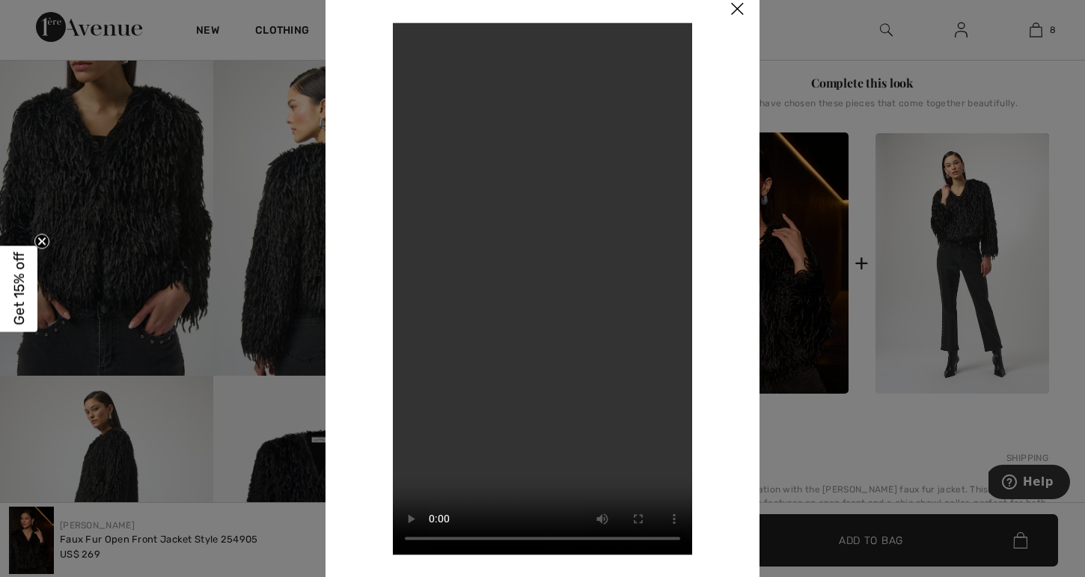
click at [742, 11] on img at bounding box center [737, 10] width 45 height 46
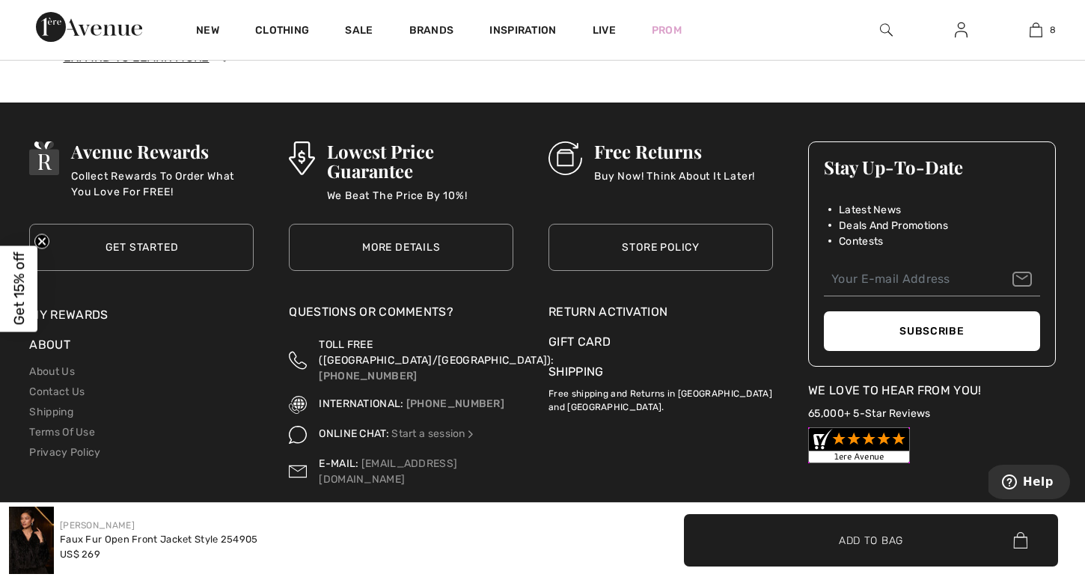
scroll to position [2514, 0]
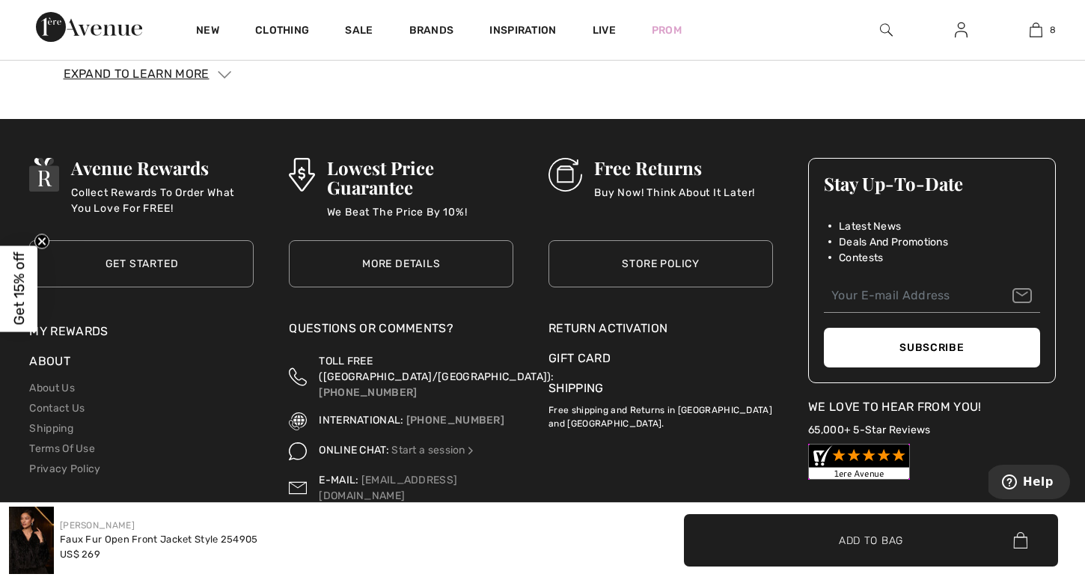
click at [663, 269] on link "Store Policy" at bounding box center [661, 263] width 225 height 47
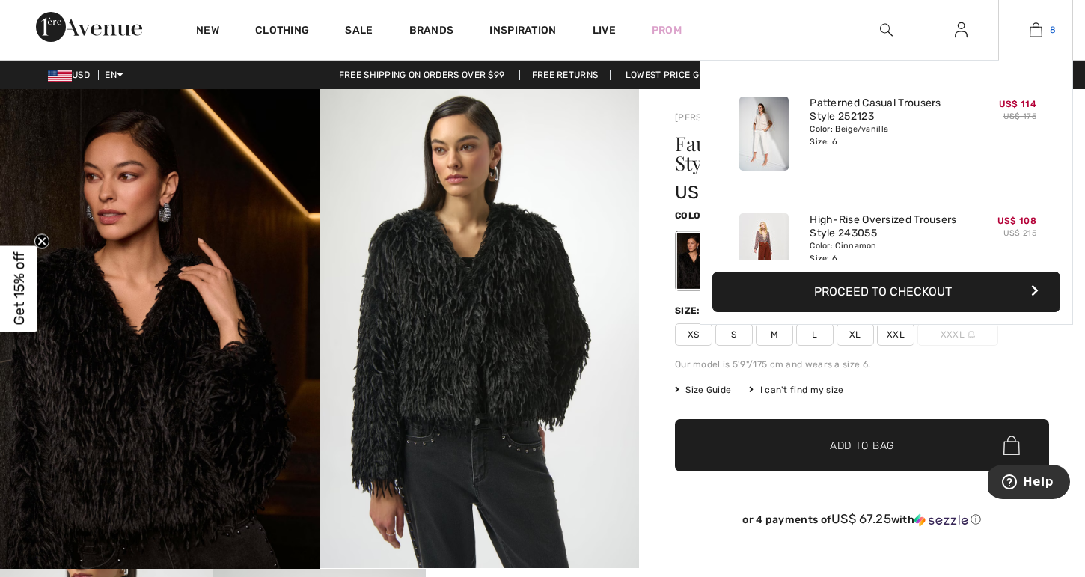
click at [1039, 28] on img at bounding box center [1036, 30] width 13 height 18
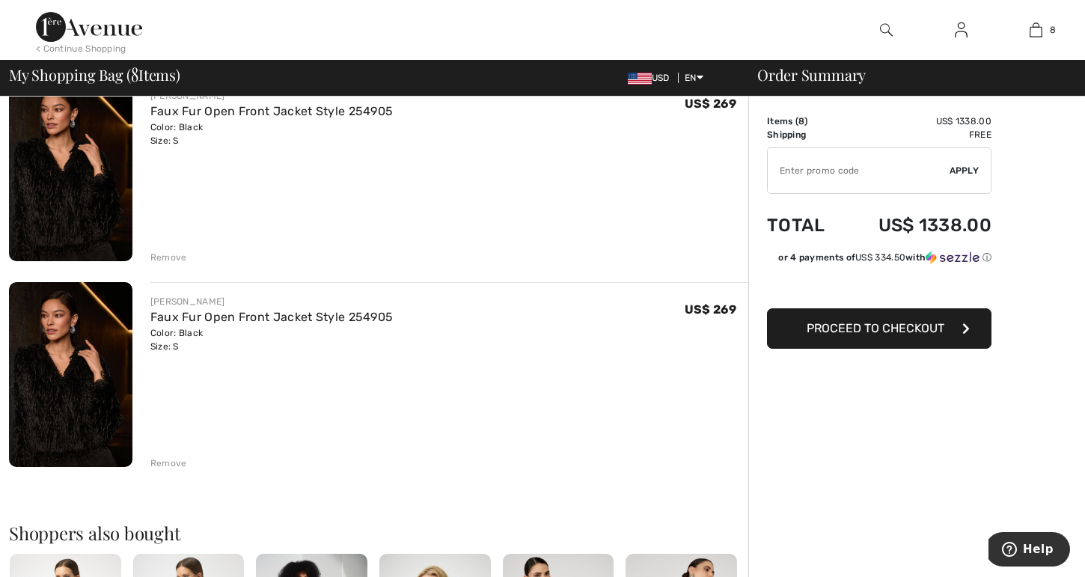
scroll to position [1389, 0]
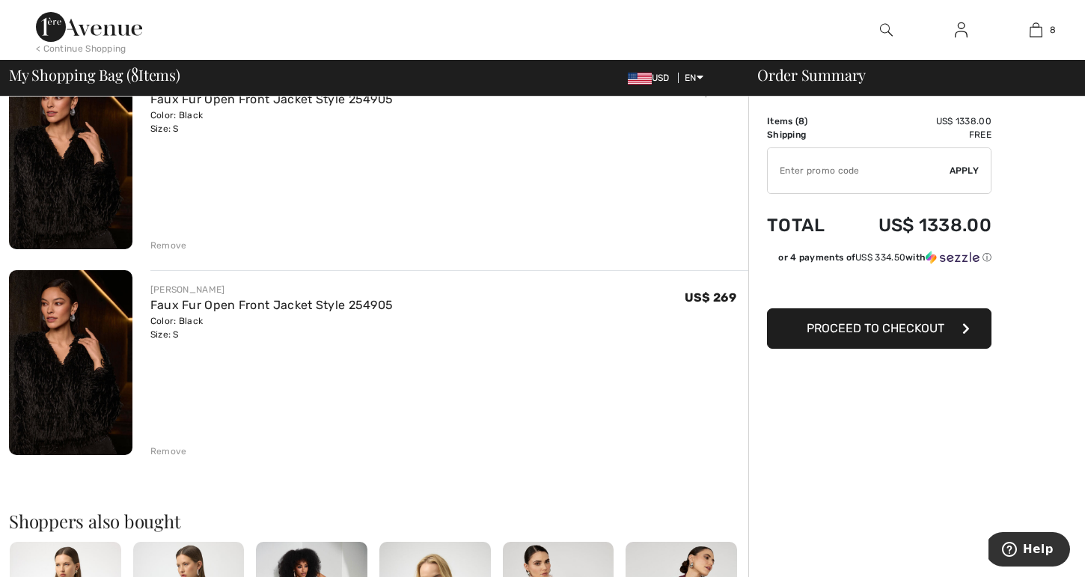
click at [175, 451] on div "Remove" at bounding box center [168, 451] width 37 height 13
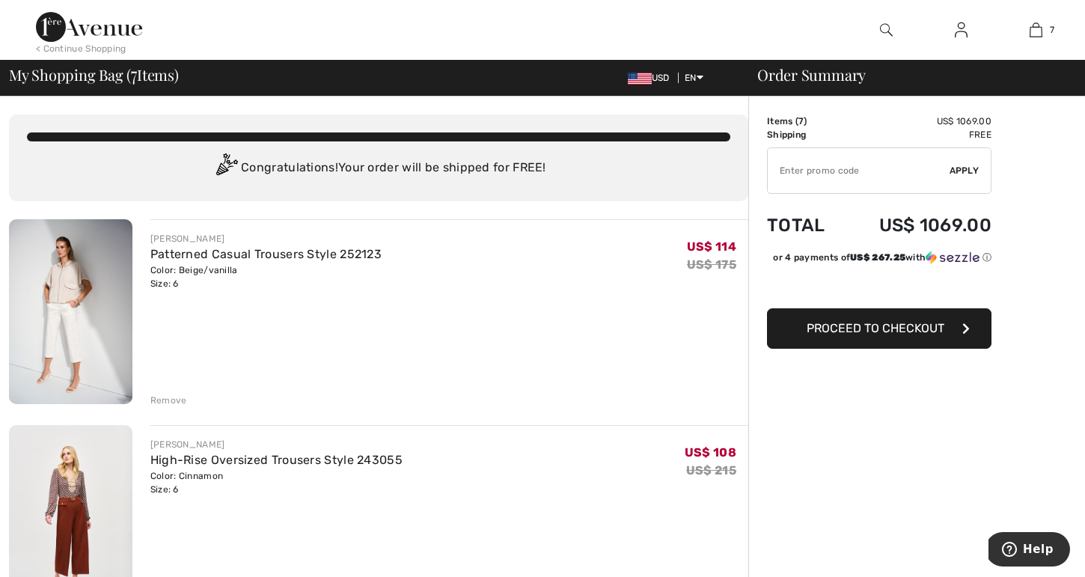
scroll to position [0, 0]
